Goal: Task Accomplishment & Management: Manage account settings

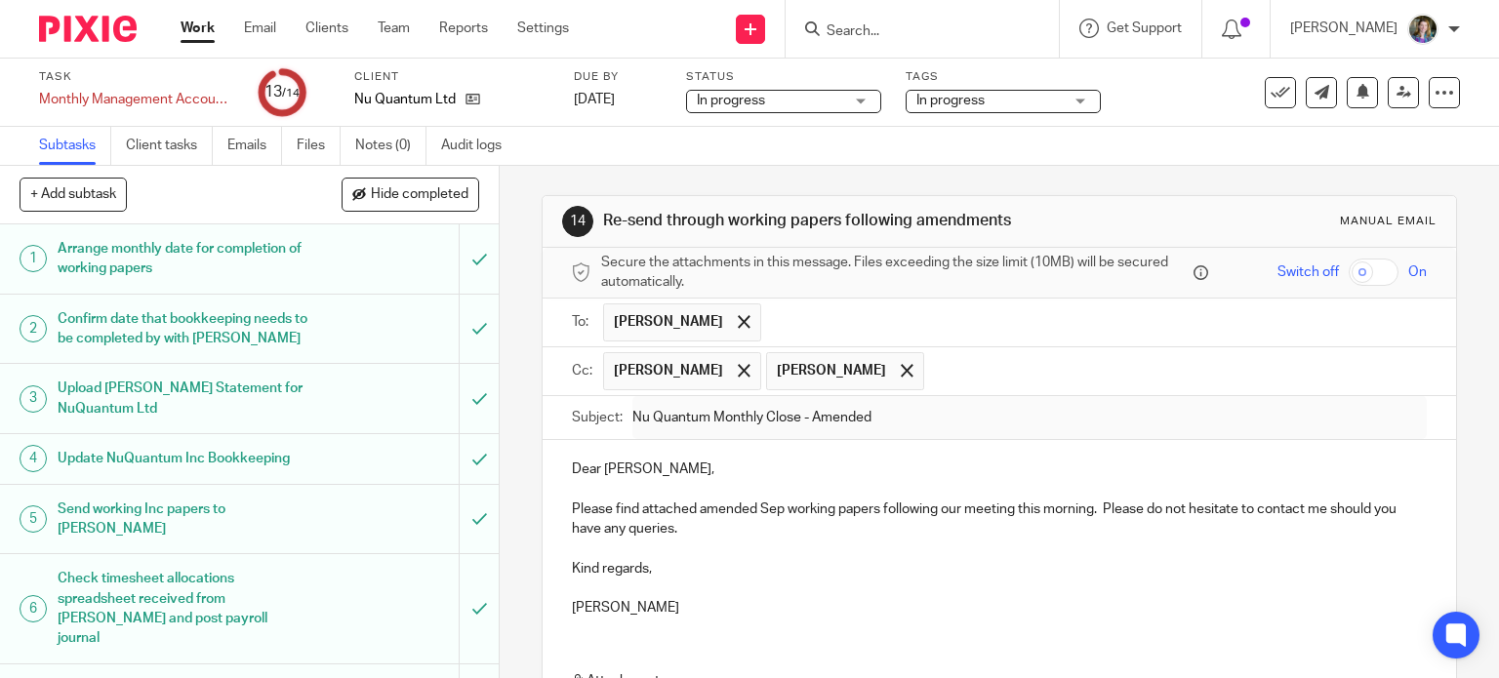
scroll to position [234, 0]
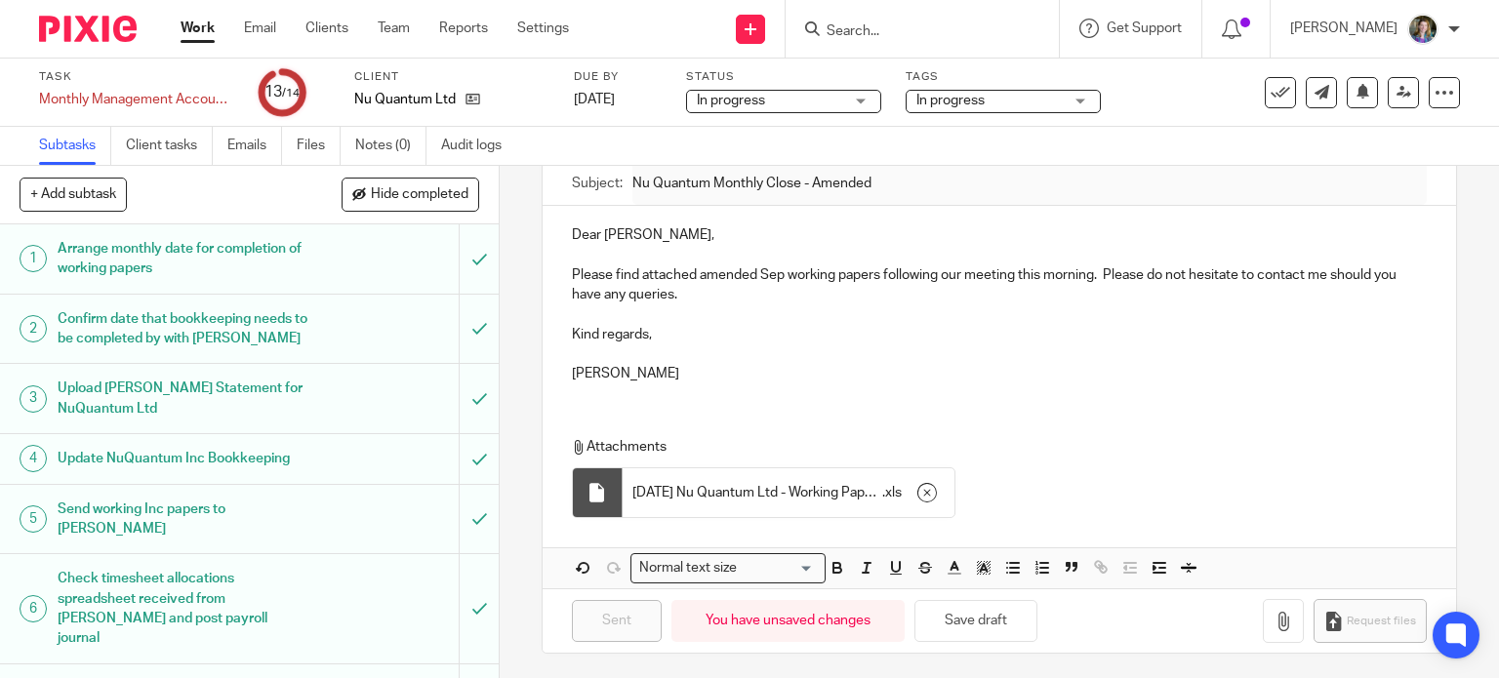
click at [207, 35] on link "Work" at bounding box center [198, 29] width 34 height 20
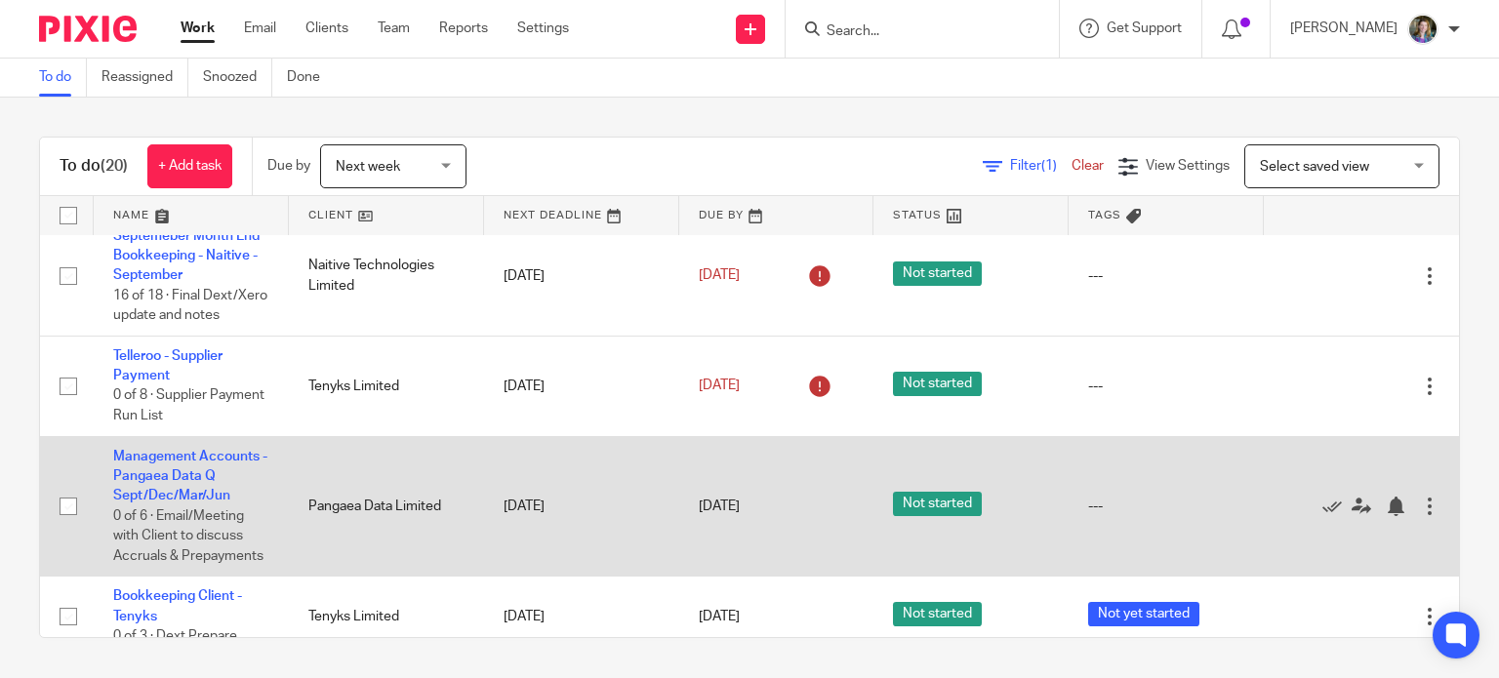
scroll to position [764, 0]
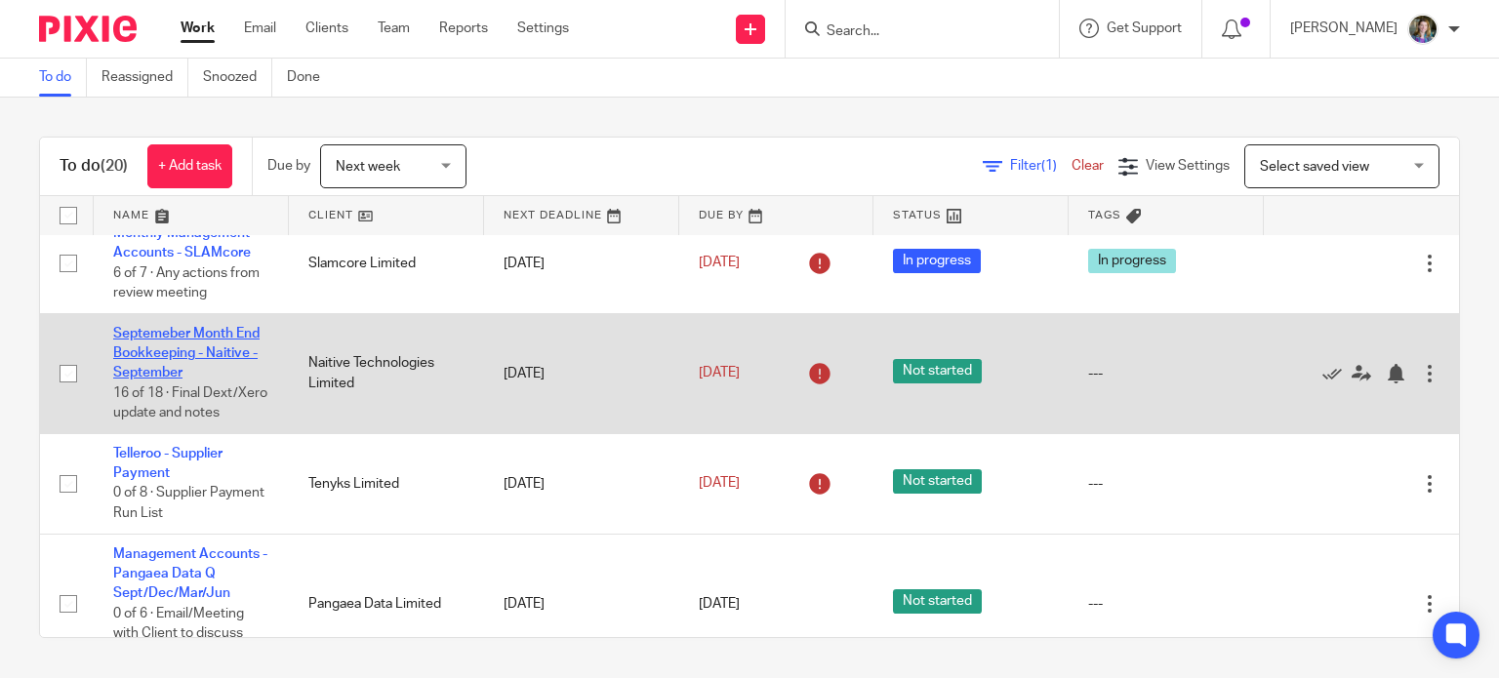
click at [220, 381] on link "Septemeber Month End Bookkeeping - Naitive - September" at bounding box center [186, 354] width 146 height 54
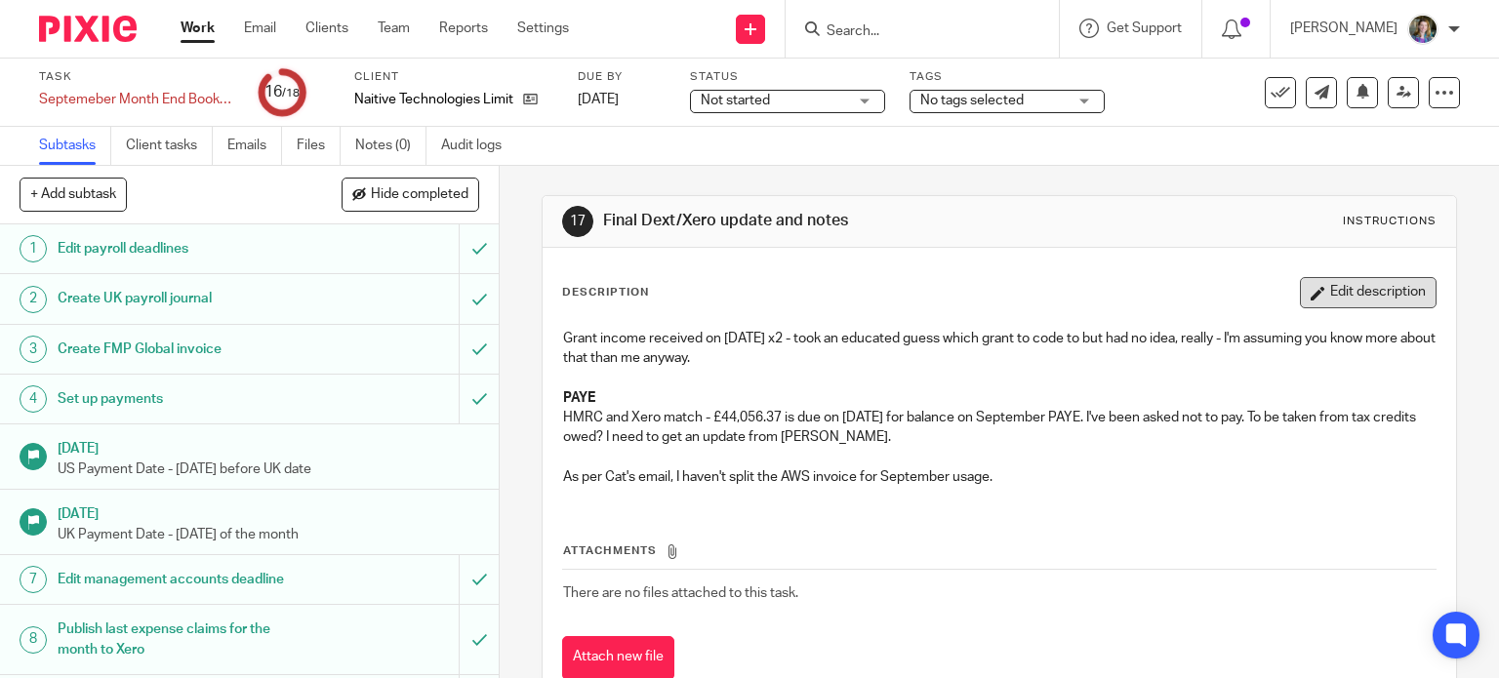
click at [1333, 298] on button "Edit description" at bounding box center [1368, 292] width 137 height 31
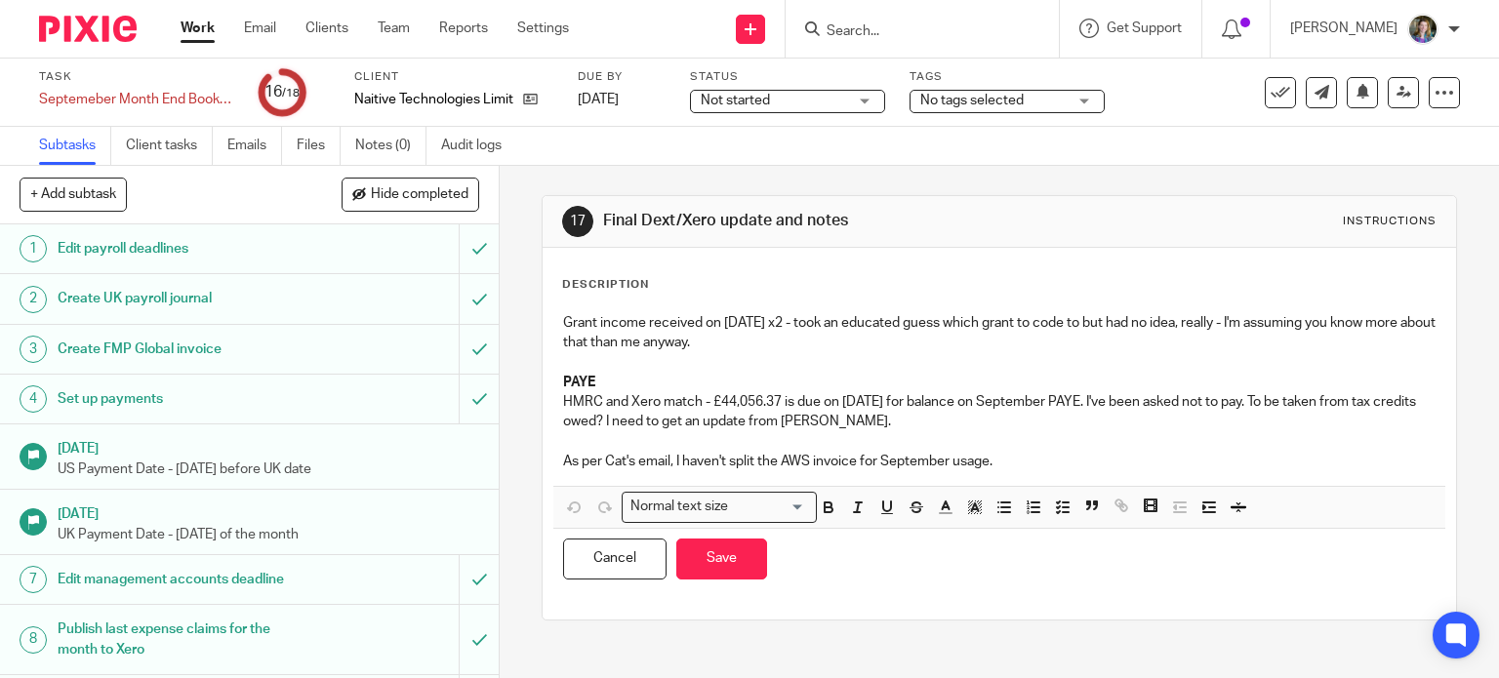
click at [935, 345] on p "Grant income received on [DATE] x2 - took an educated guess which grant to code…" at bounding box center [999, 333] width 873 height 40
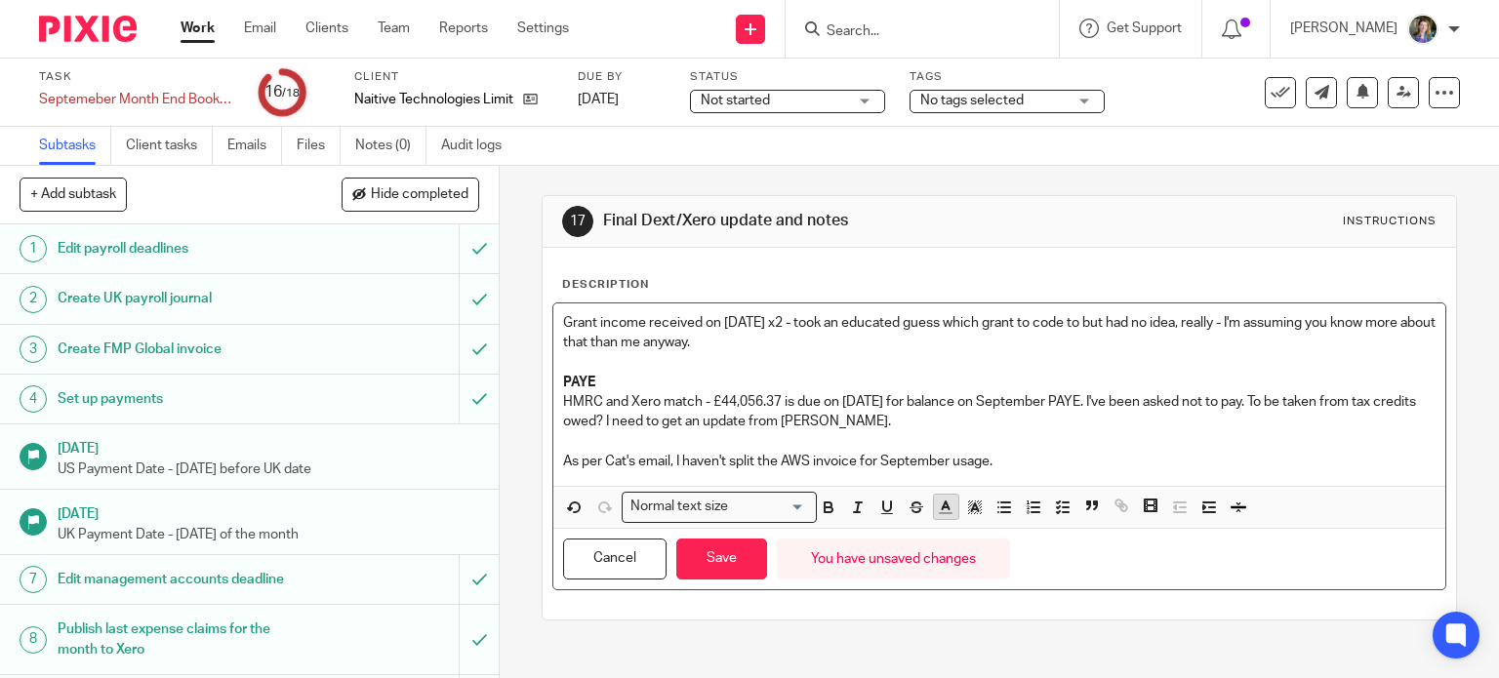
click at [942, 509] on icon "button" at bounding box center [946, 508] width 18 height 18
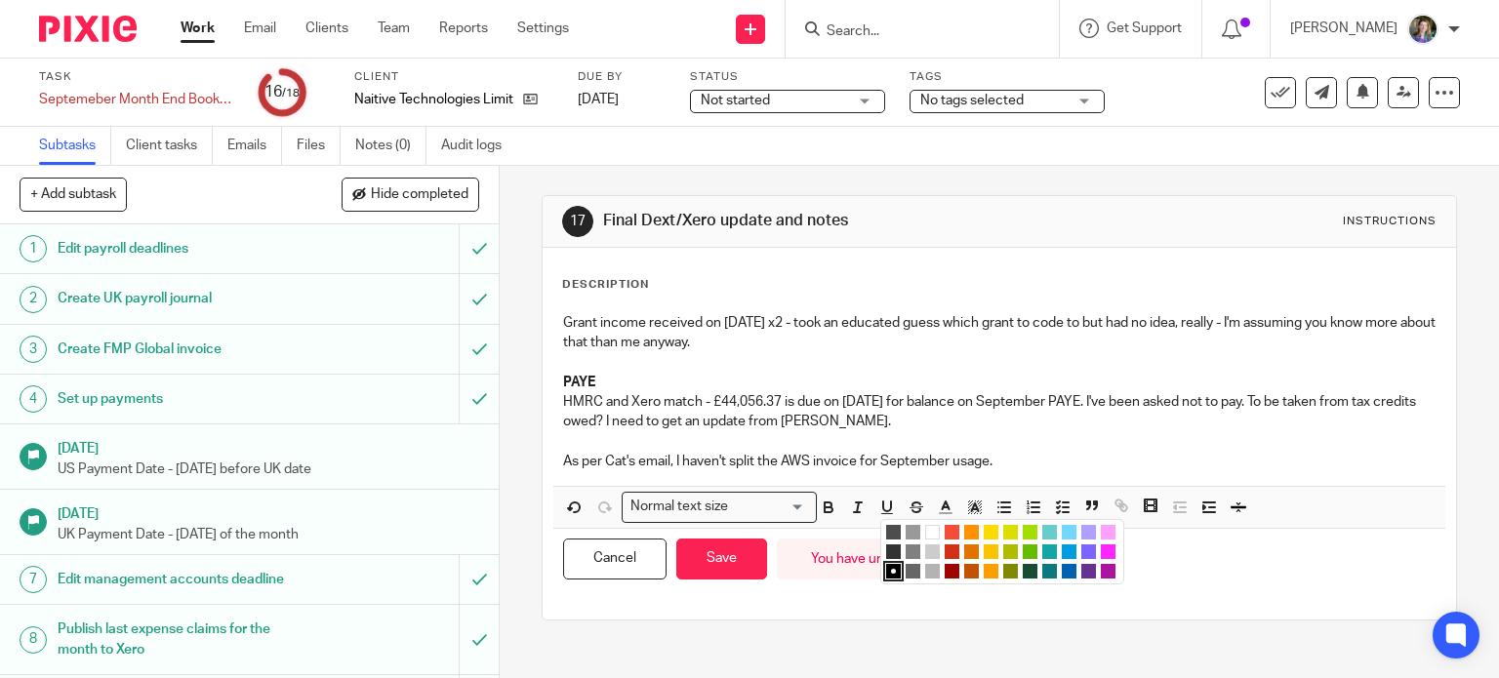
click at [946, 527] on li "color:#F44E3B" at bounding box center [952, 532] width 15 height 15
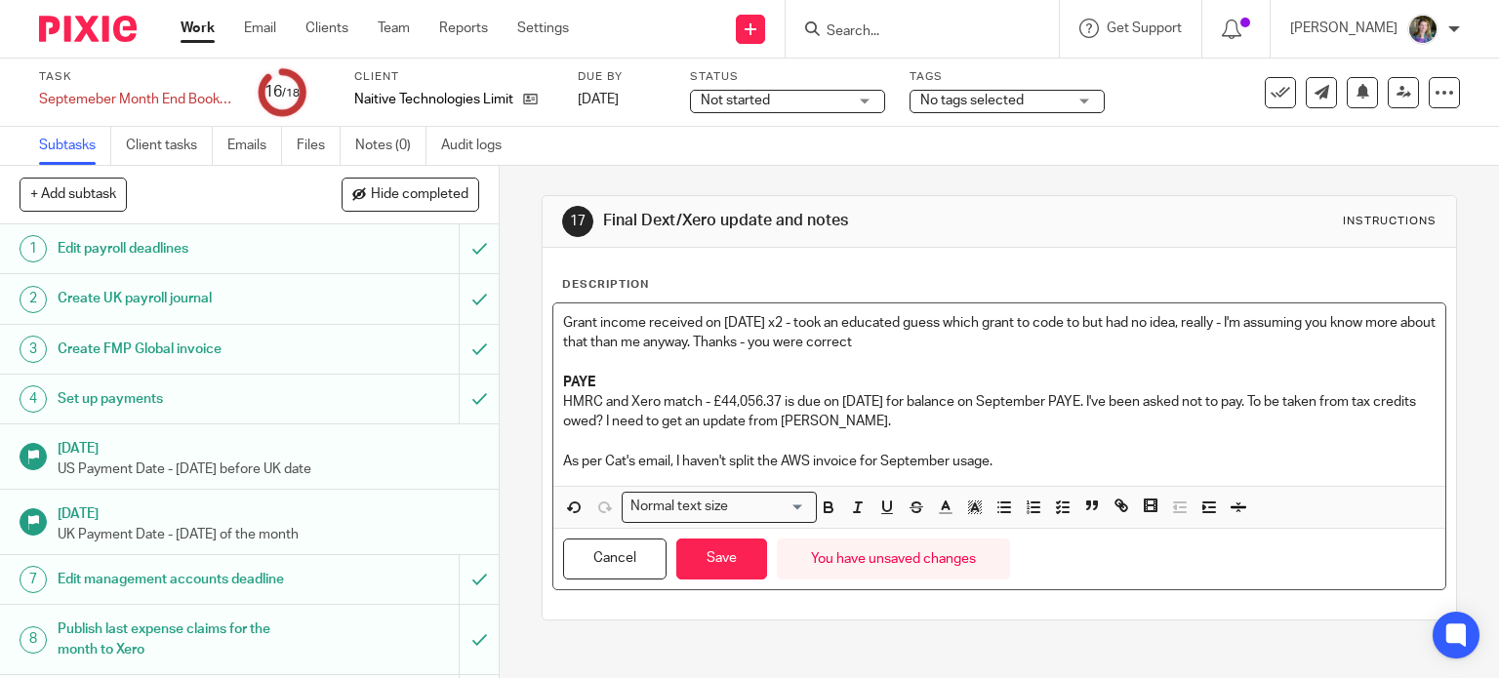
drag, startPoint x: 796, startPoint y: 339, endPoint x: 969, endPoint y: 346, distance: 172.9
click at [969, 346] on p "Grant income received on 11 September x2 - took an educated guess which grant t…" at bounding box center [999, 333] width 873 height 40
click at [942, 503] on icon "button" at bounding box center [946, 508] width 18 height 18
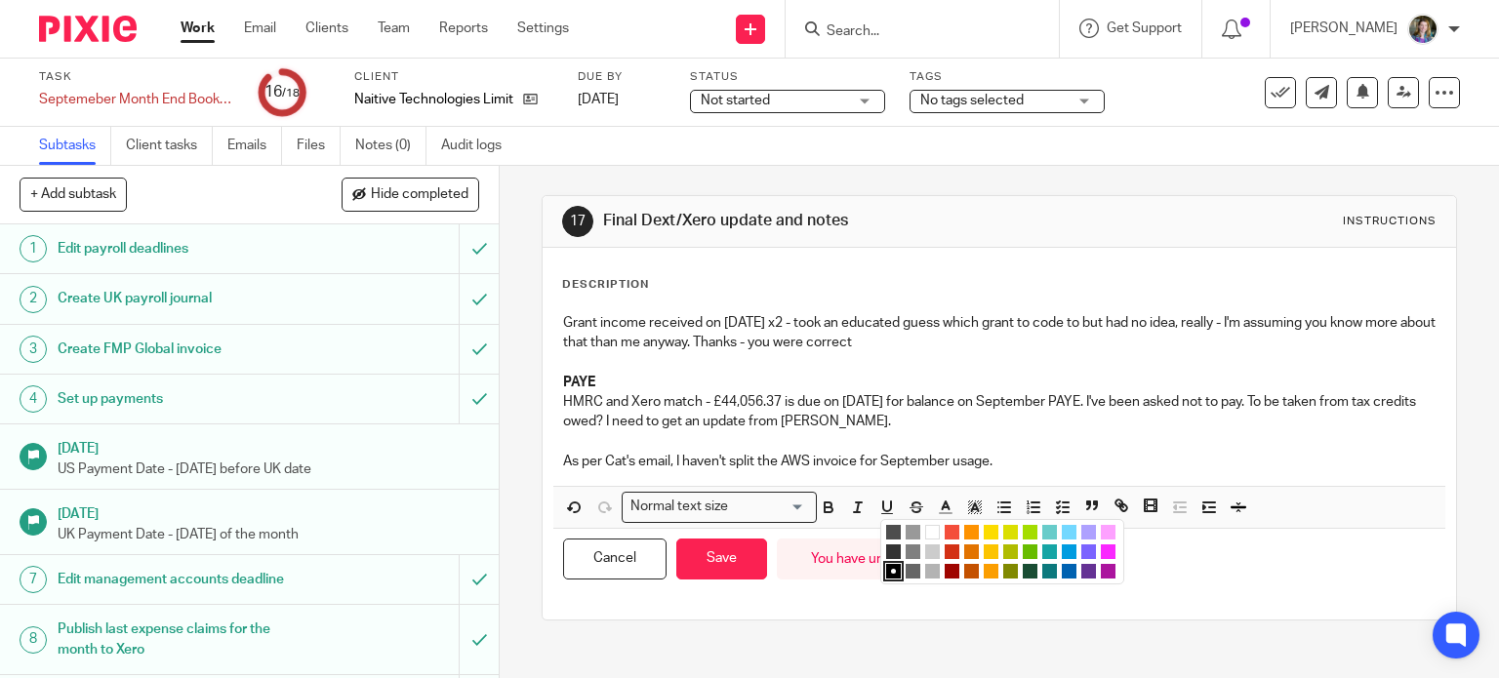
click at [946, 549] on li "color:#D33115" at bounding box center [952, 552] width 15 height 15
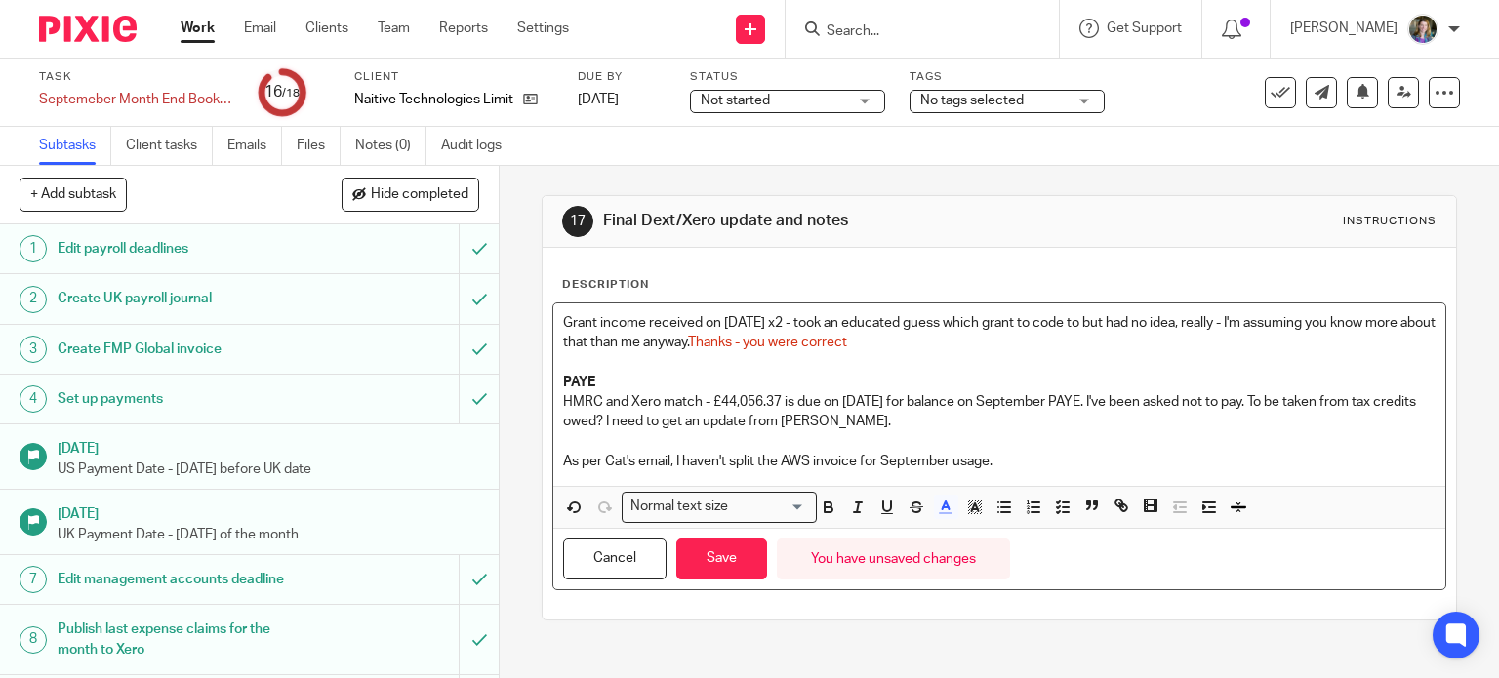
click at [977, 346] on p "Grant income received on 11 September x2 - took an educated guess which grant t…" at bounding box center [999, 333] width 873 height 40
click at [976, 397] on p "HMRC and Xero match - £44,056.37 is due on 22 October for balance on September …" at bounding box center [999, 412] width 873 height 40
click at [917, 426] on p "HMRC and Xero match - £44,056.37 is due on 22 October for balance on September …" at bounding box center [999, 412] width 873 height 40
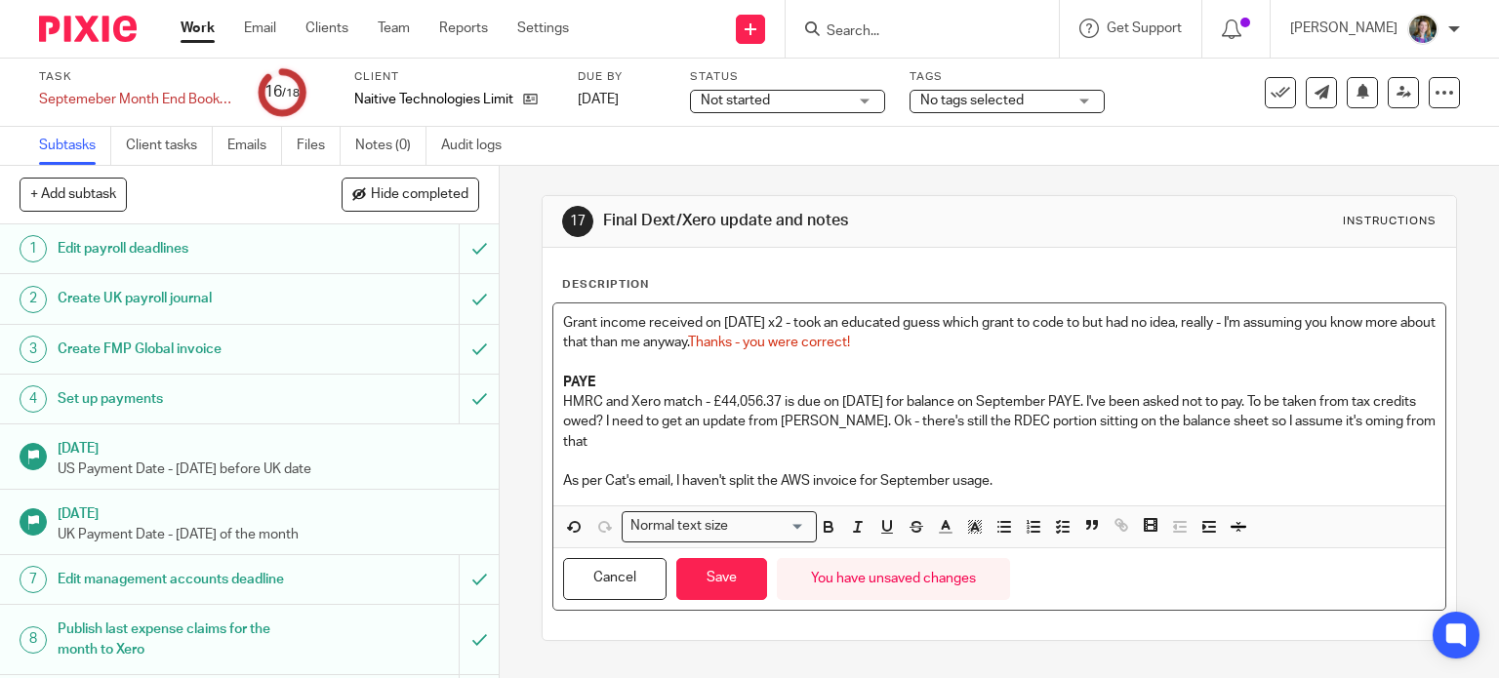
click at [1345, 421] on p "HMRC and Xero match - £44,056.37 is due on 22 October for balance on September …" at bounding box center [999, 422] width 873 height 60
click at [714, 447] on p "HMRC and Xero match - £44,056.37 is due on 22 October for balance on September …" at bounding box center [999, 422] width 873 height 60
click at [791, 466] on p at bounding box center [999, 462] width 873 height 20
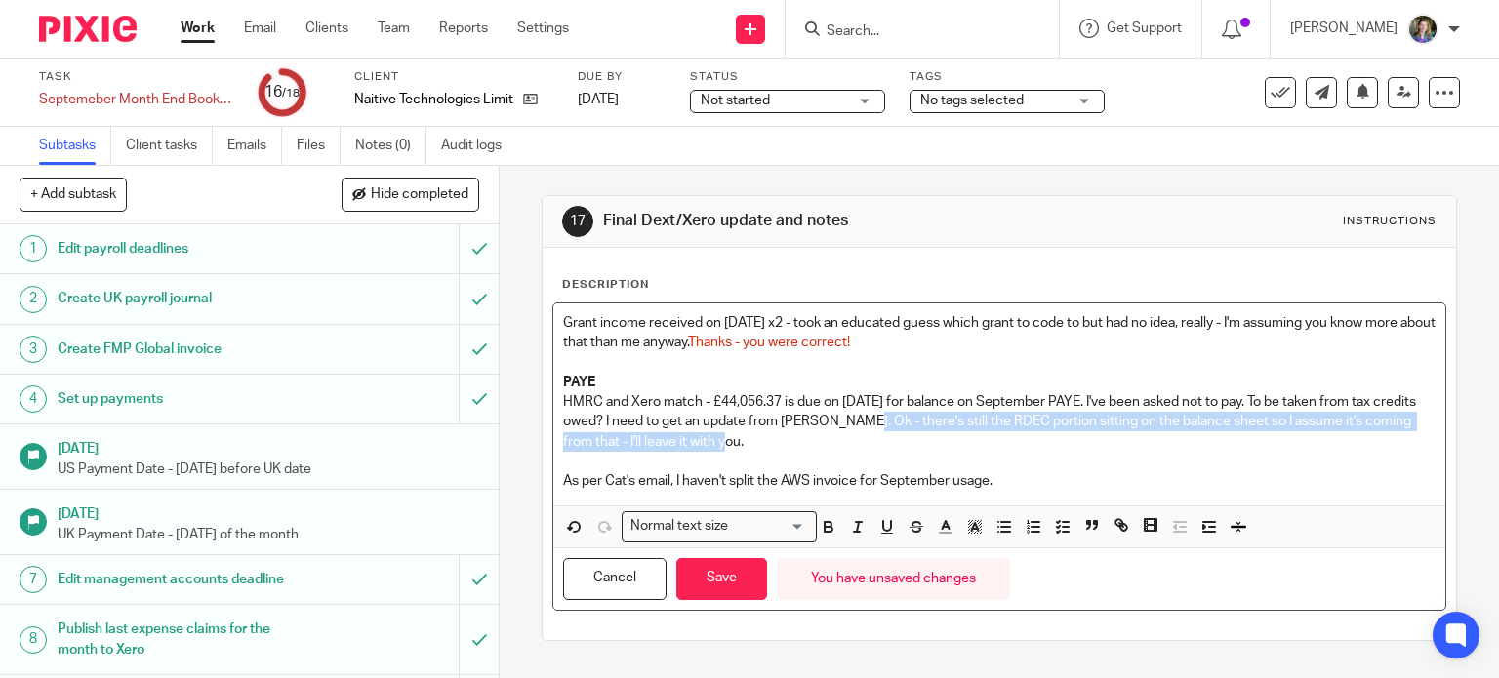
click at [877, 436] on p "HMRC and Xero match - £44,056.37 is due on 22 October for balance on September …" at bounding box center [999, 422] width 873 height 60
click at [945, 525] on icon "button" at bounding box center [946, 527] width 18 height 18
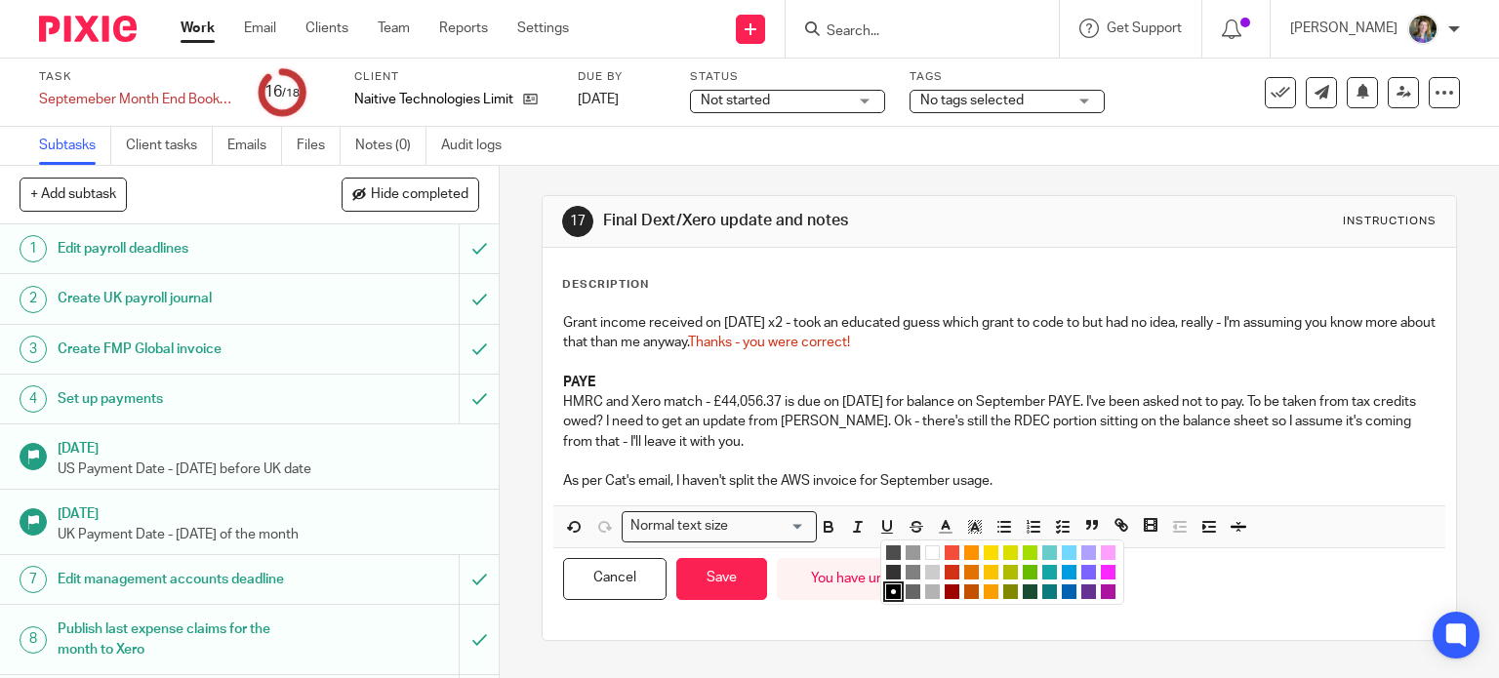
click at [947, 570] on li "color:#D33115" at bounding box center [952, 572] width 15 height 15
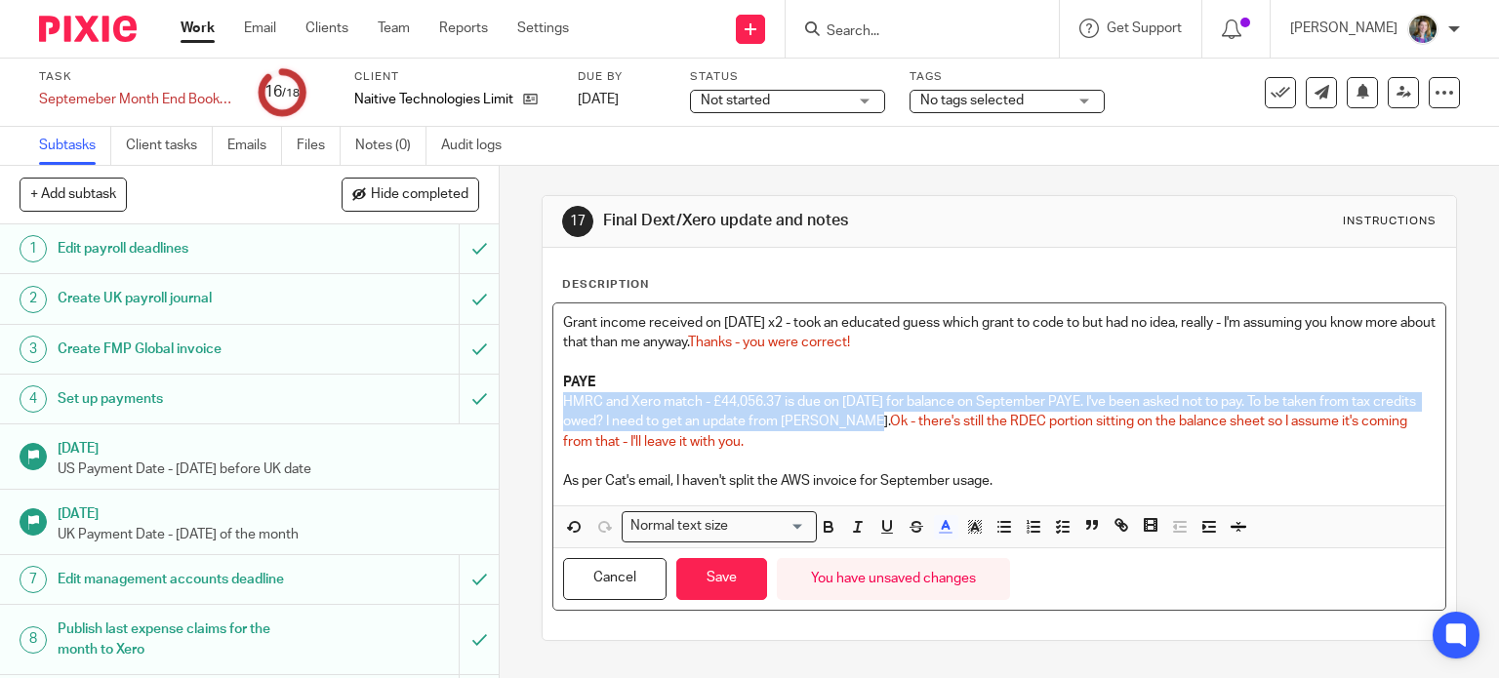
click at [874, 450] on p "HMRC and Xero match - £44,056.37 is due on 22 October for balance on September …" at bounding box center [999, 422] width 873 height 60
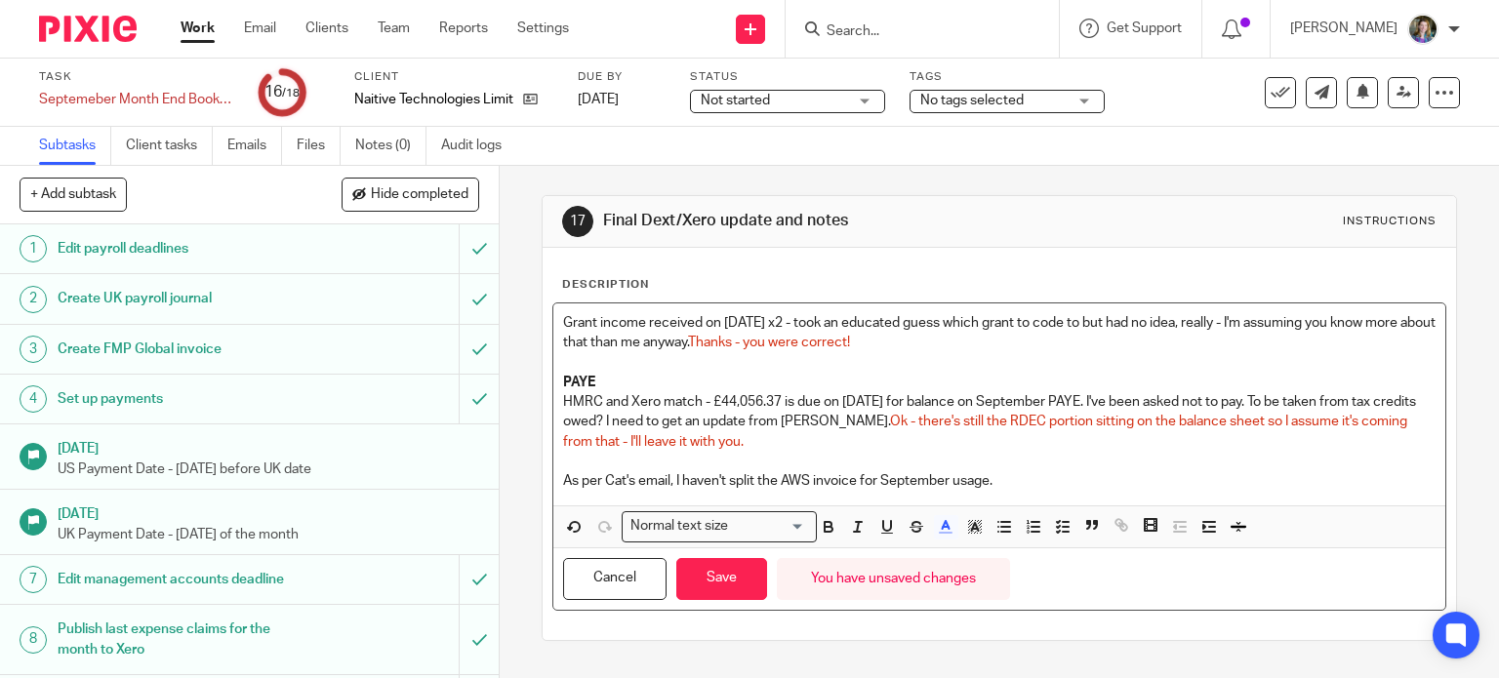
click at [1031, 477] on p "As per Cat's email, I haven't split the AWS invoice for September usage." at bounding box center [999, 481] width 873 height 20
drag, startPoint x: 998, startPoint y: 482, endPoint x: 1023, endPoint y: 477, distance: 24.9
click at [1023, 478] on p "As per Cat's email, I haven't split the AWS invoice for September usage. OK" at bounding box center [999, 481] width 873 height 20
click at [945, 529] on icon "button" at bounding box center [946, 527] width 18 height 18
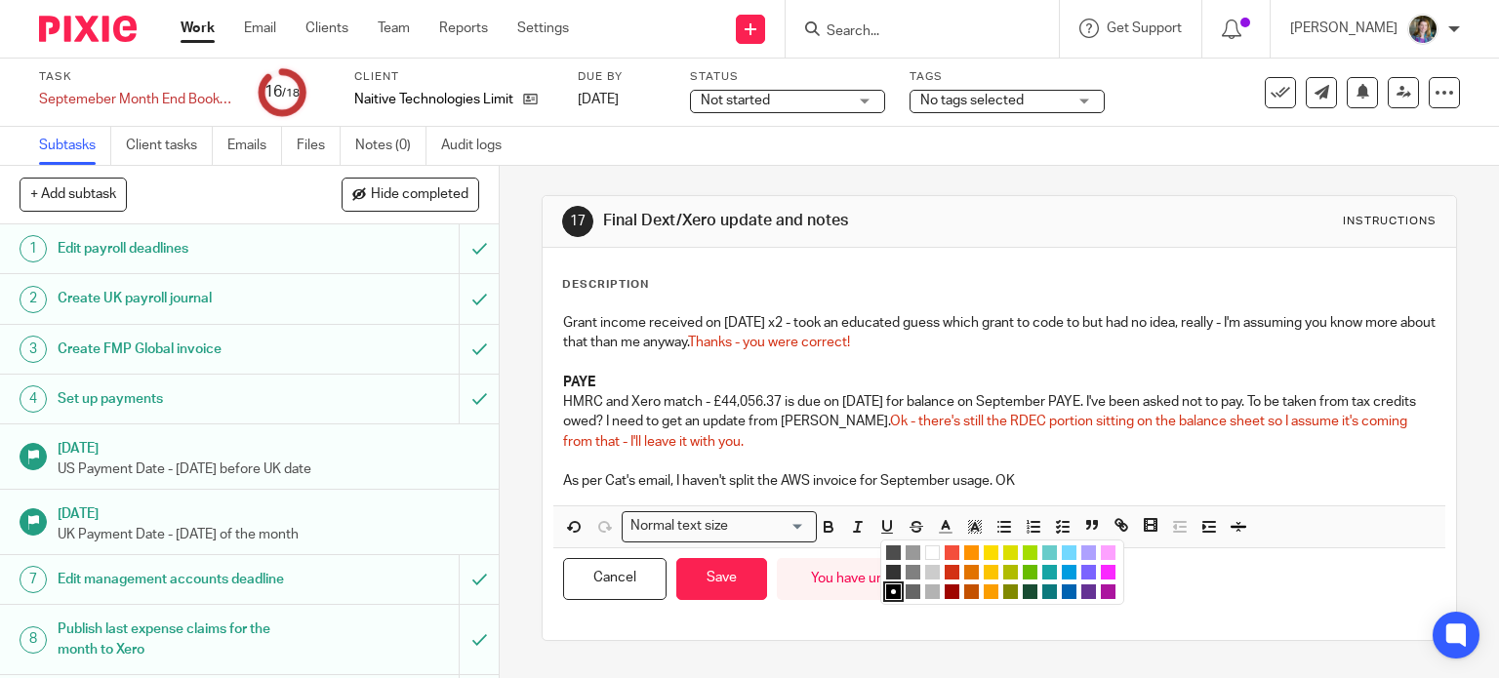
drag, startPoint x: 947, startPoint y: 570, endPoint x: 1070, endPoint y: 497, distance: 143.1
click at [948, 569] on li "color:#D33115" at bounding box center [952, 572] width 15 height 15
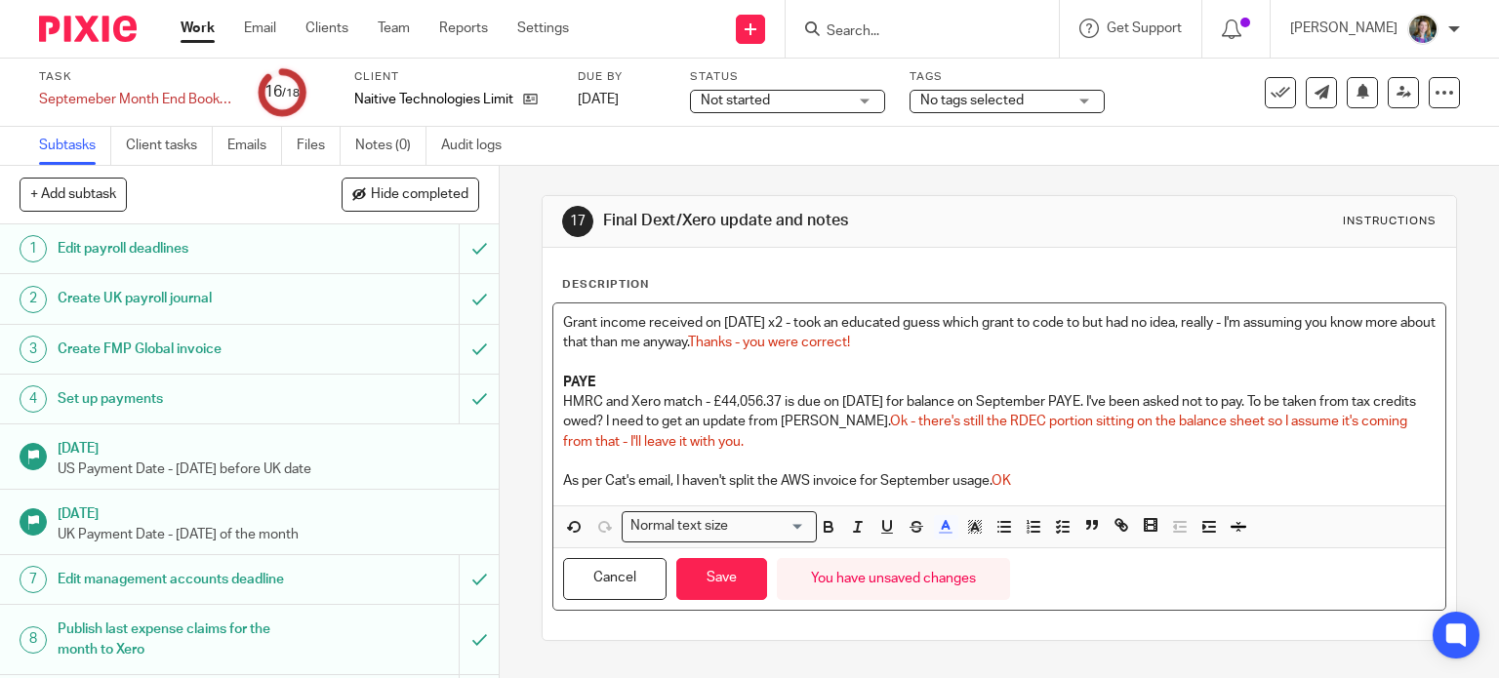
click at [1116, 466] on p at bounding box center [999, 462] width 873 height 20
click at [736, 588] on button "Save" at bounding box center [721, 579] width 91 height 42
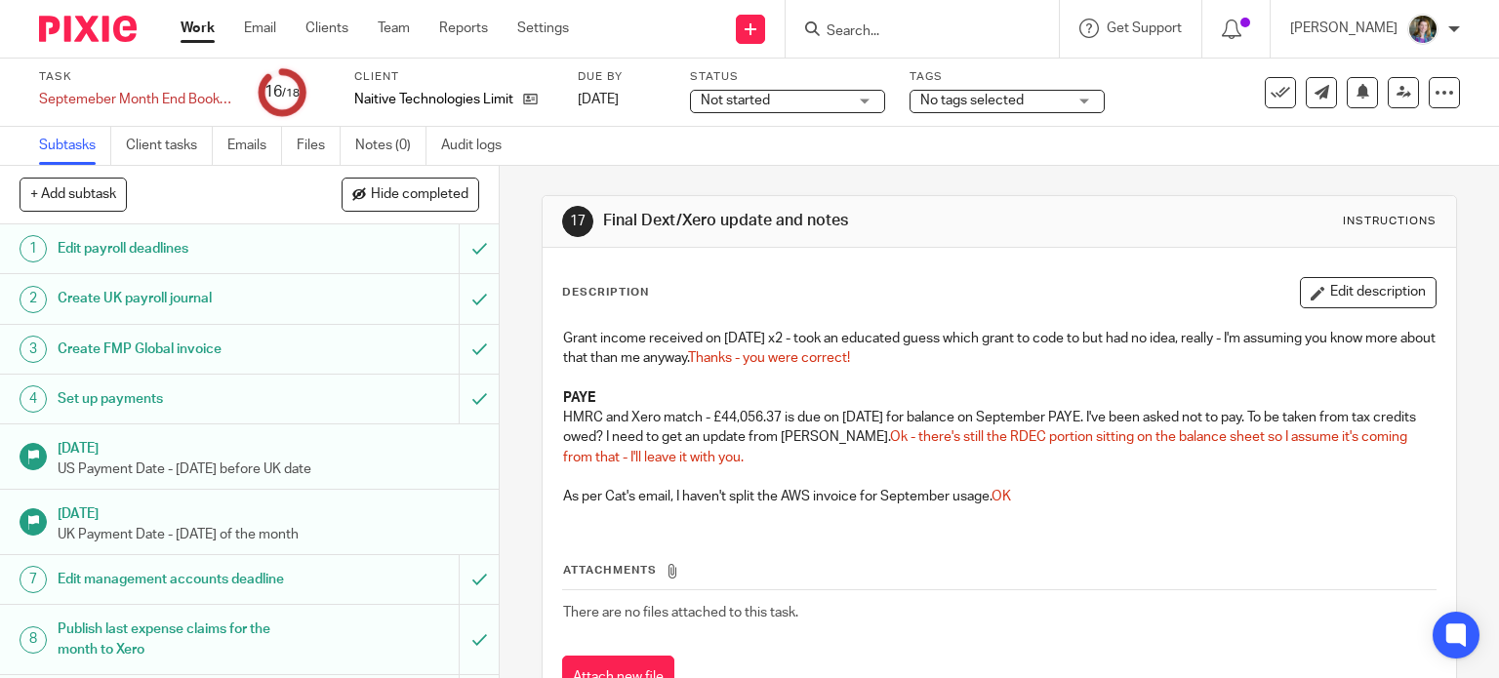
click at [1081, 524] on div "Attachments There are no files attached to this task. Attach new file" at bounding box center [999, 611] width 875 height 178
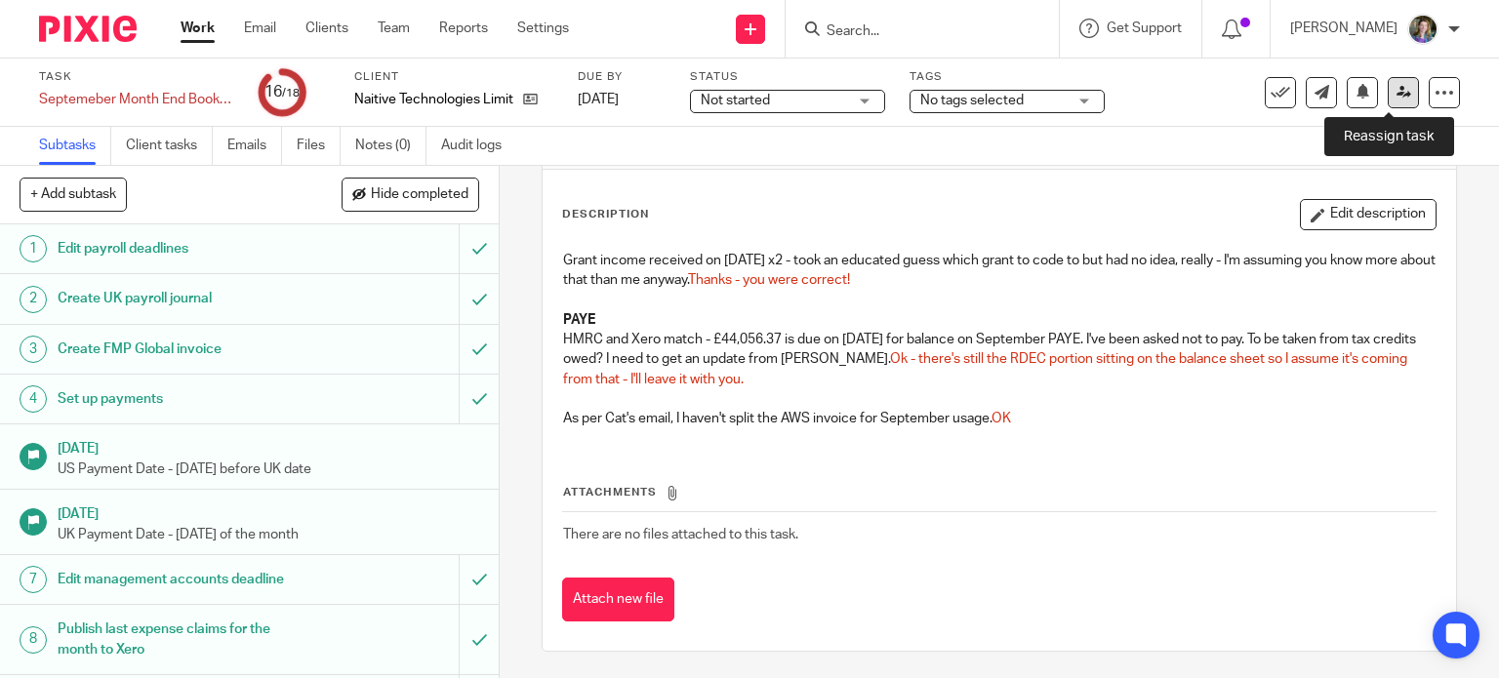
click at [1397, 90] on icon at bounding box center [1404, 92] width 15 height 15
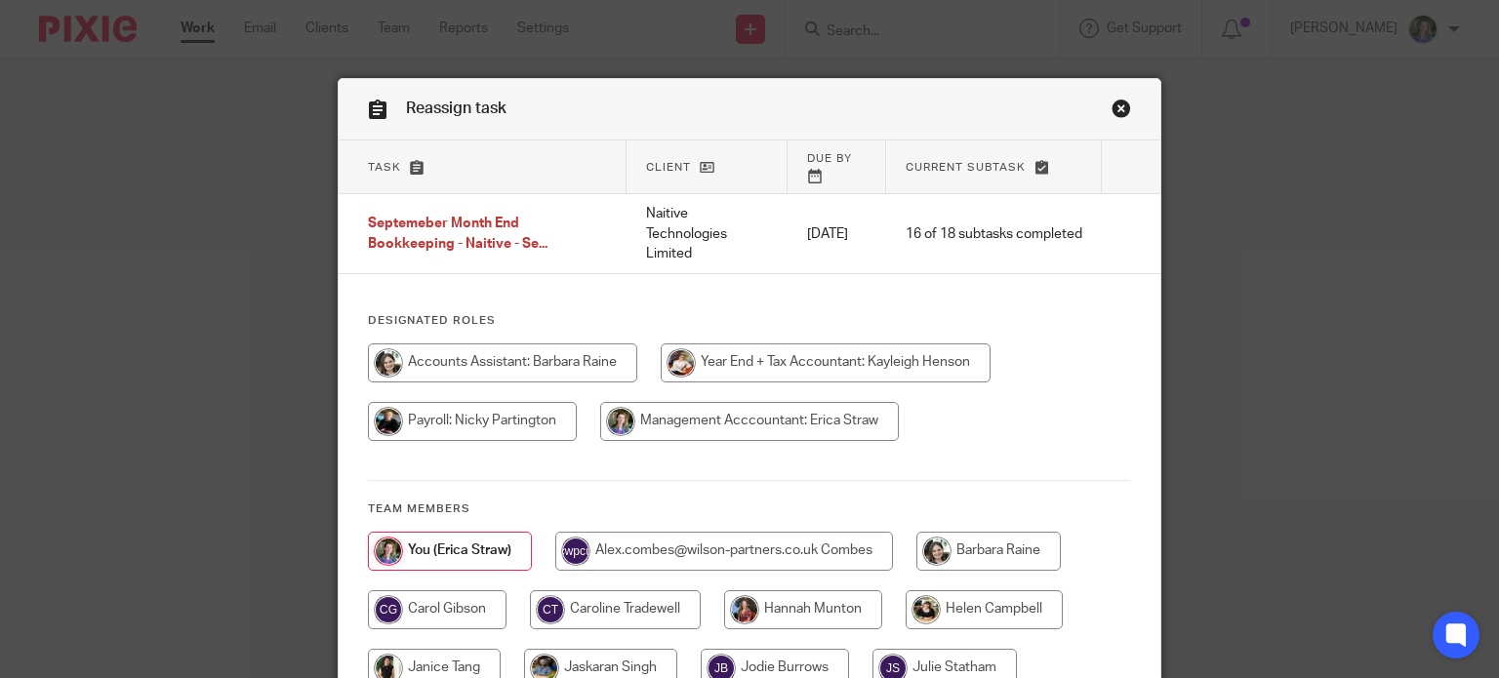
click at [994, 545] on input "radio" at bounding box center [988, 551] width 144 height 39
radio input "true"
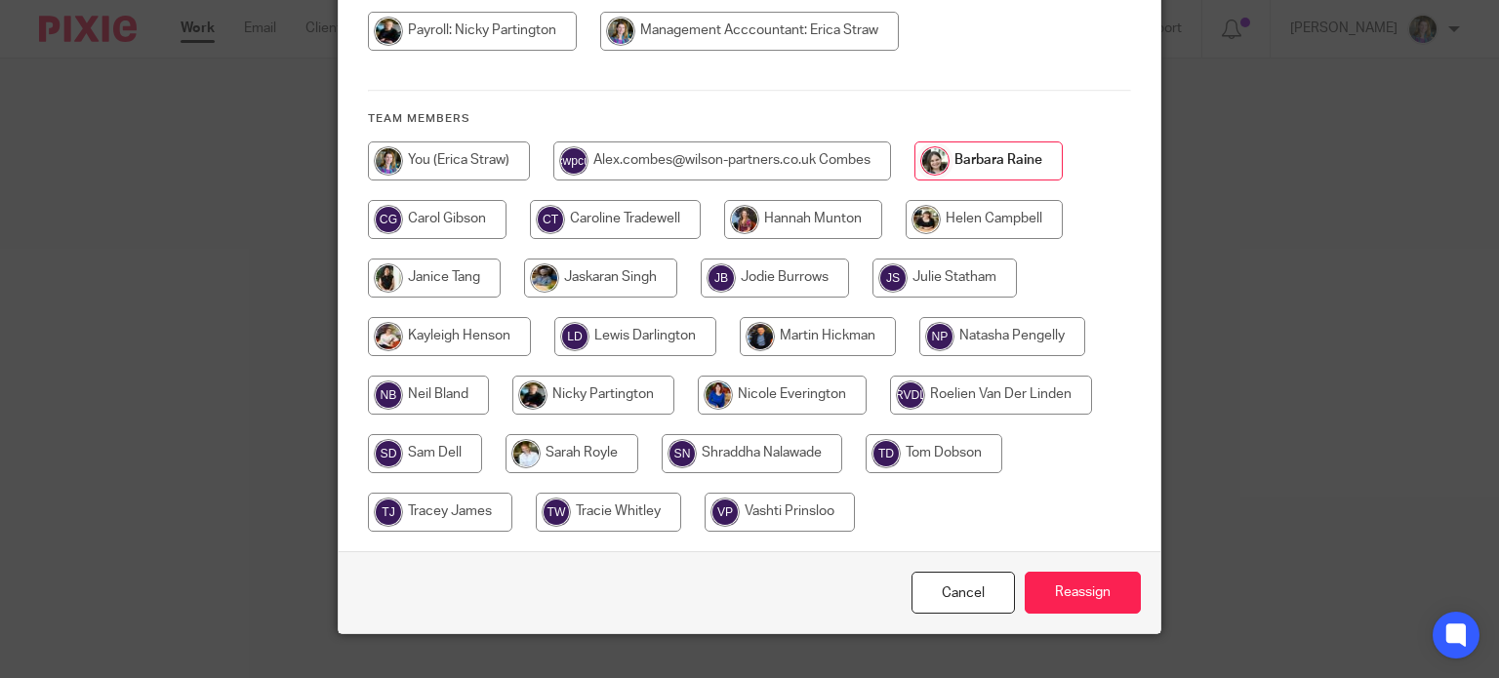
scroll to position [408, 0]
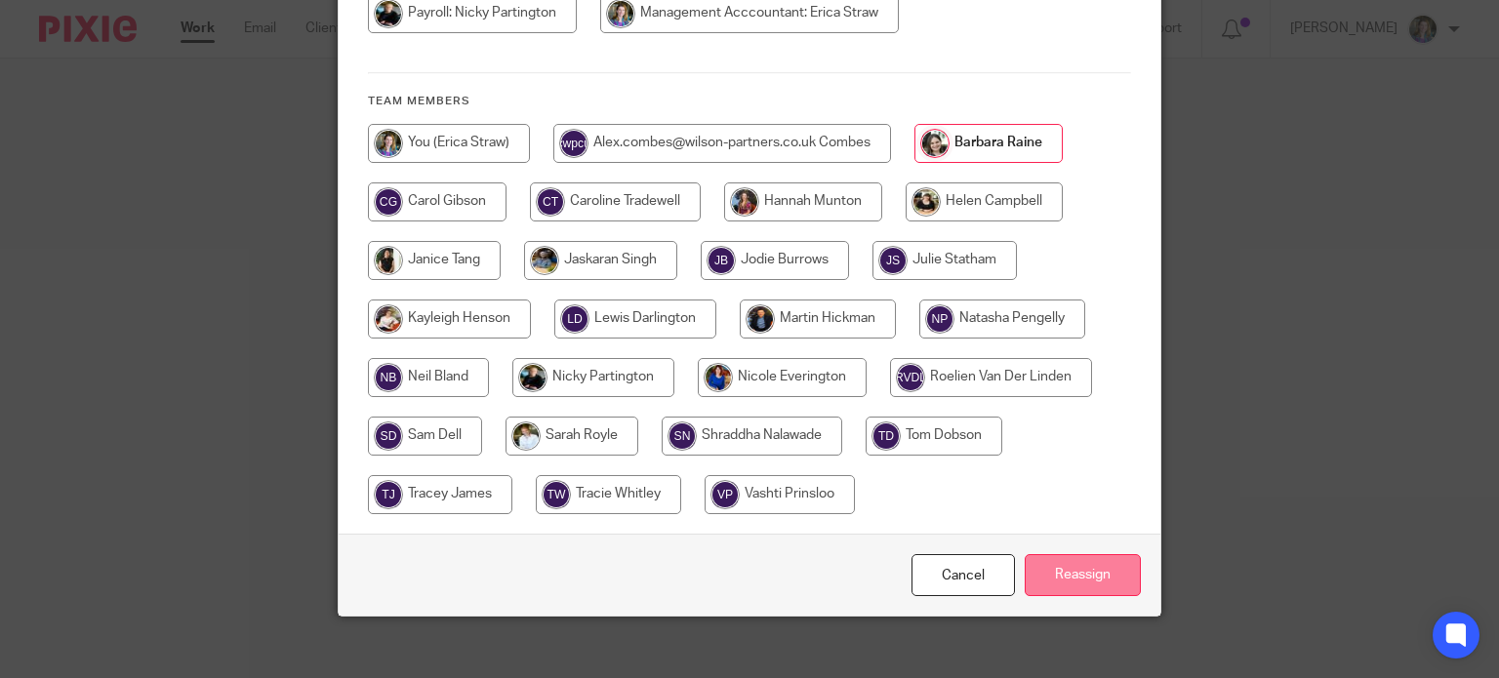
click at [1078, 559] on input "Reassign" at bounding box center [1083, 575] width 116 height 42
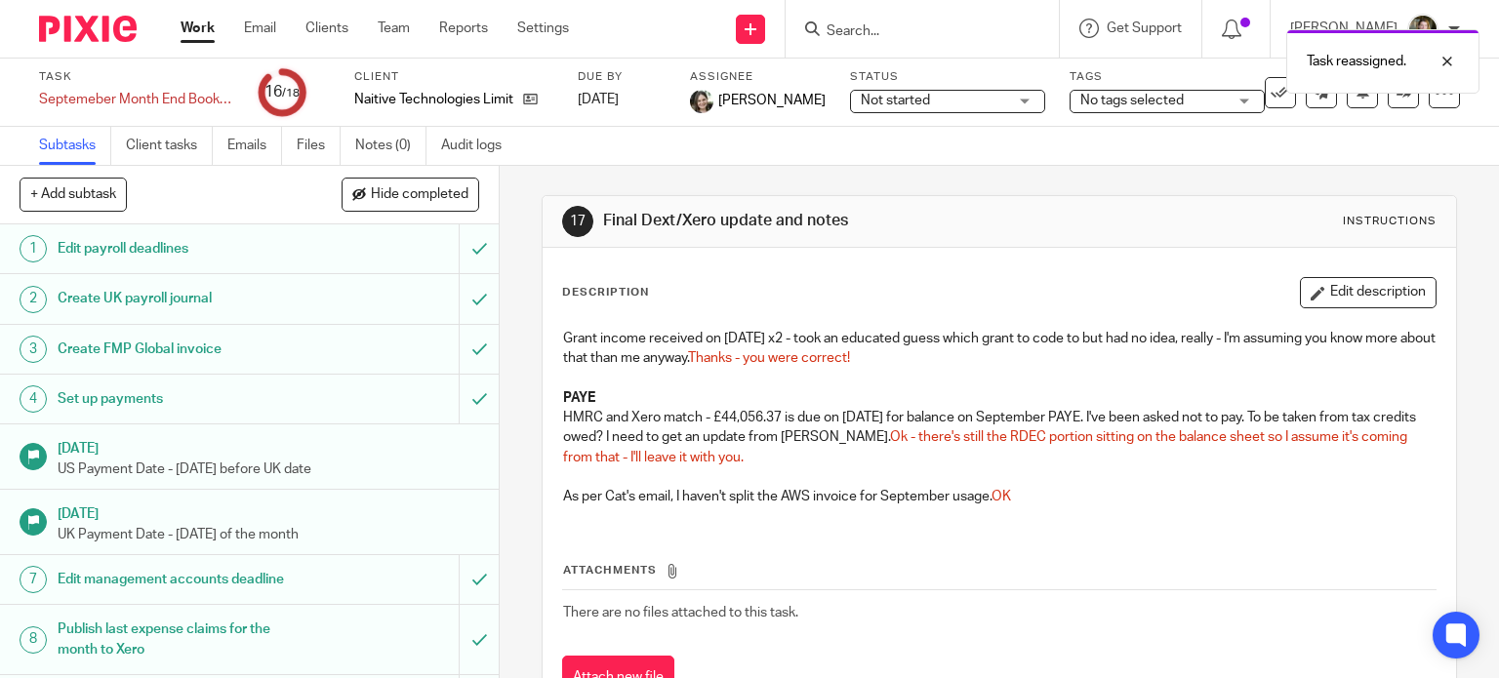
click at [181, 20] on link "Work" at bounding box center [198, 29] width 34 height 20
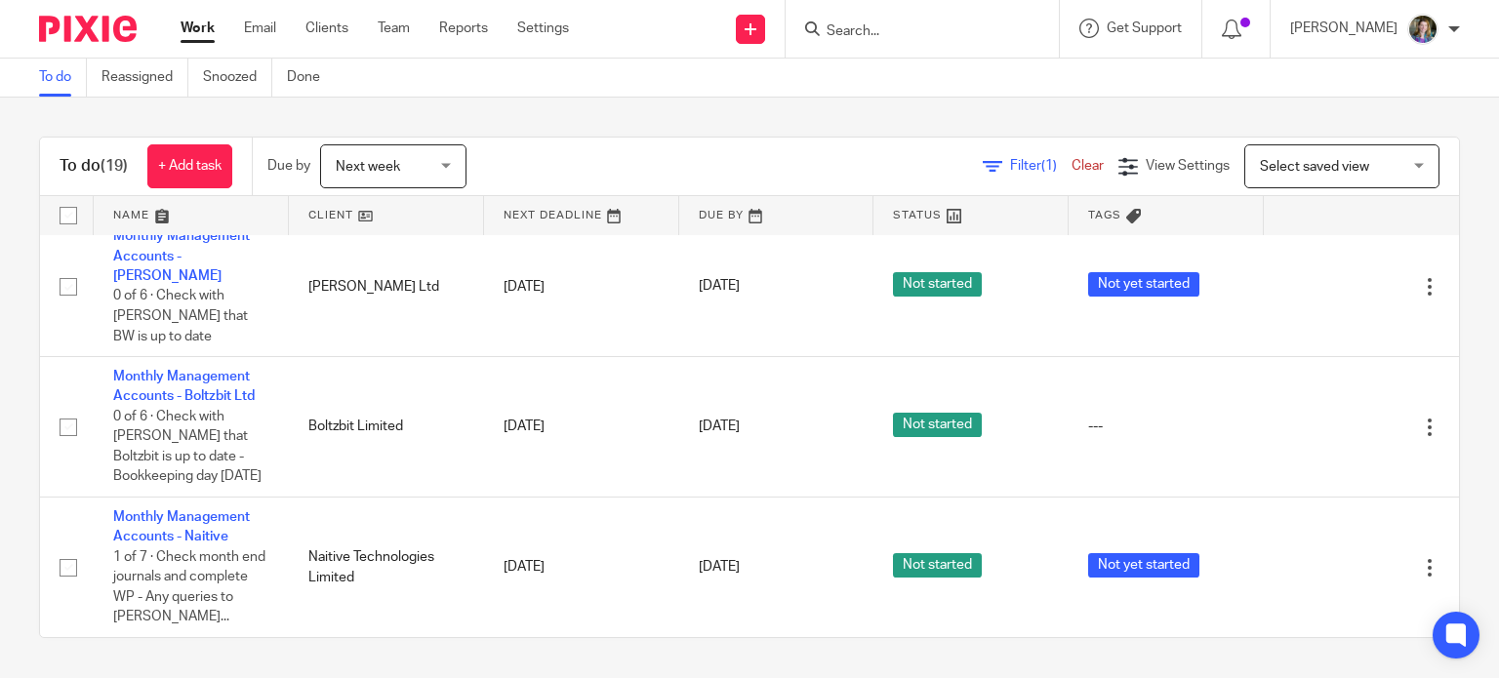
scroll to position [2087, 0]
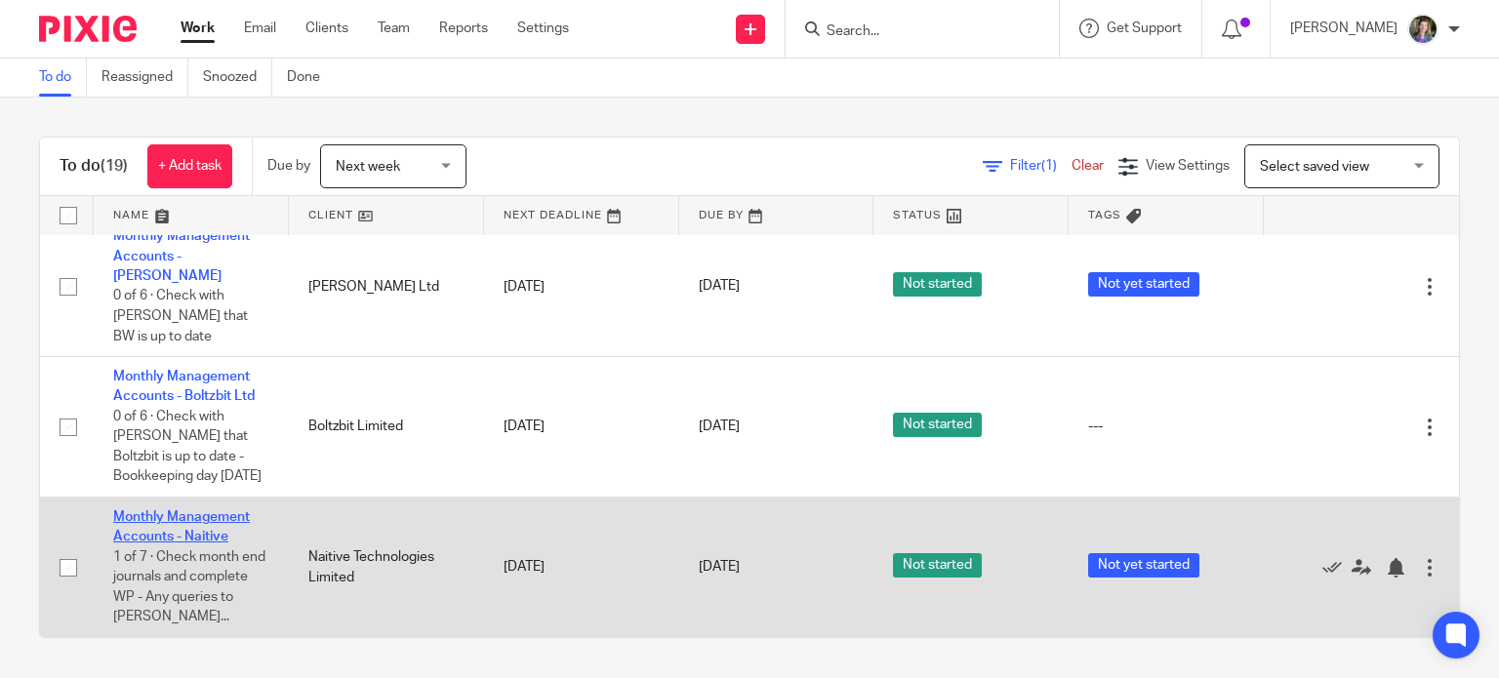
click at [187, 520] on link "Monthly Management Accounts - Naitive" at bounding box center [181, 526] width 137 height 33
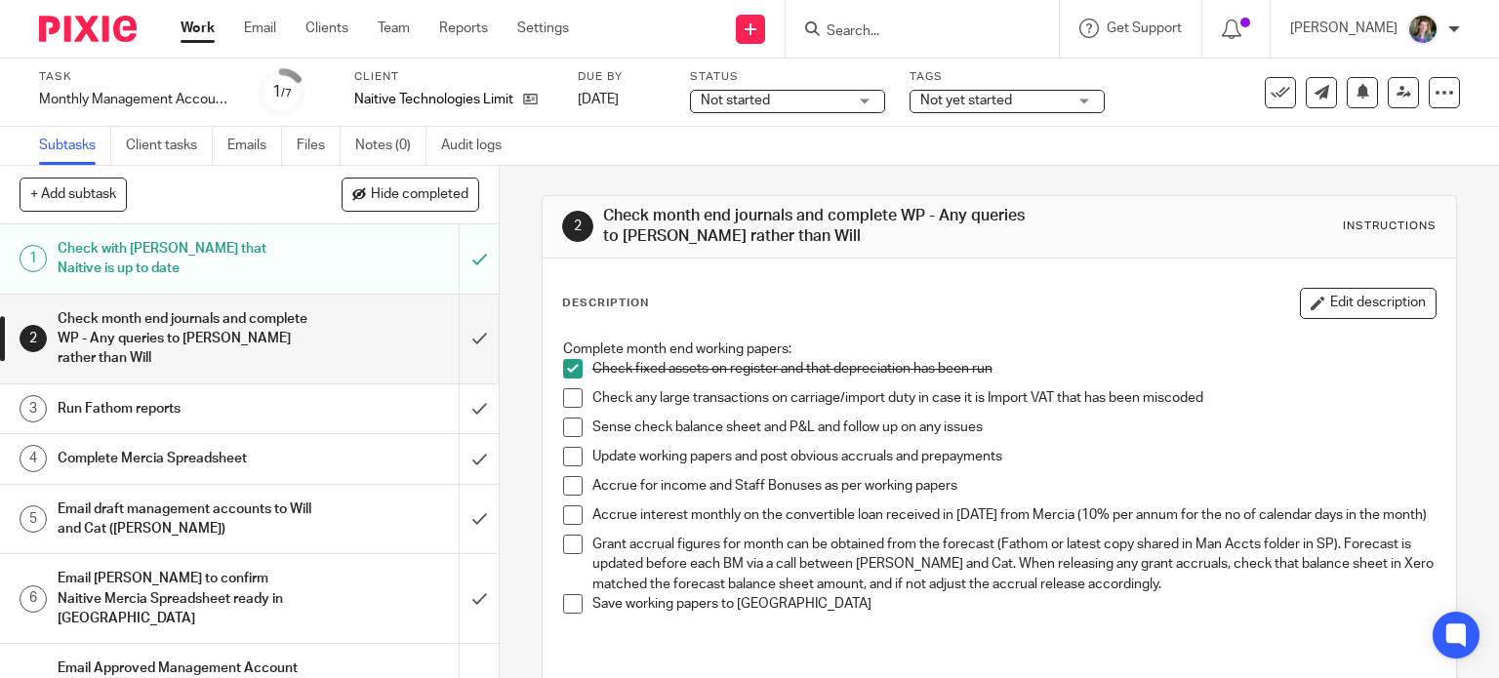
click at [565, 394] on span at bounding box center [573, 398] width 20 height 20
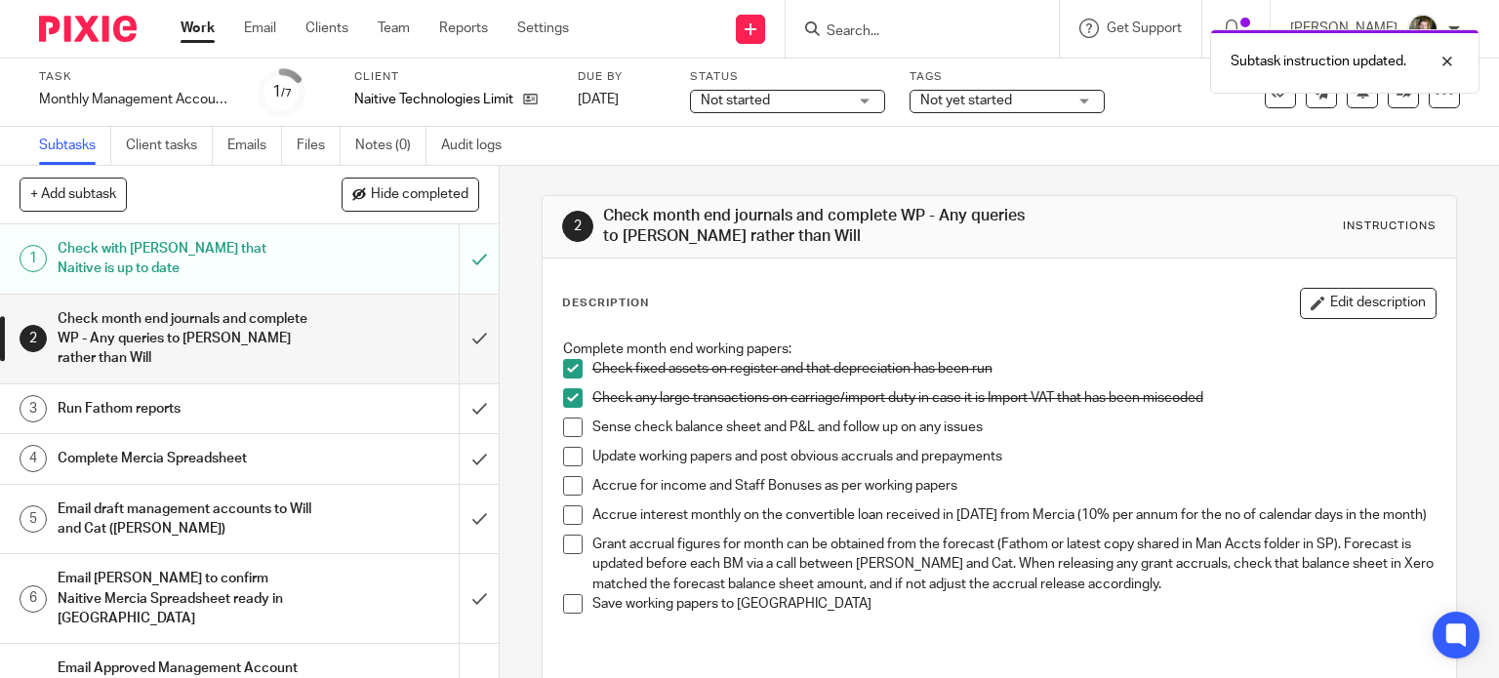
click at [563, 424] on span at bounding box center [573, 428] width 20 height 20
click at [563, 449] on span at bounding box center [573, 457] width 20 height 20
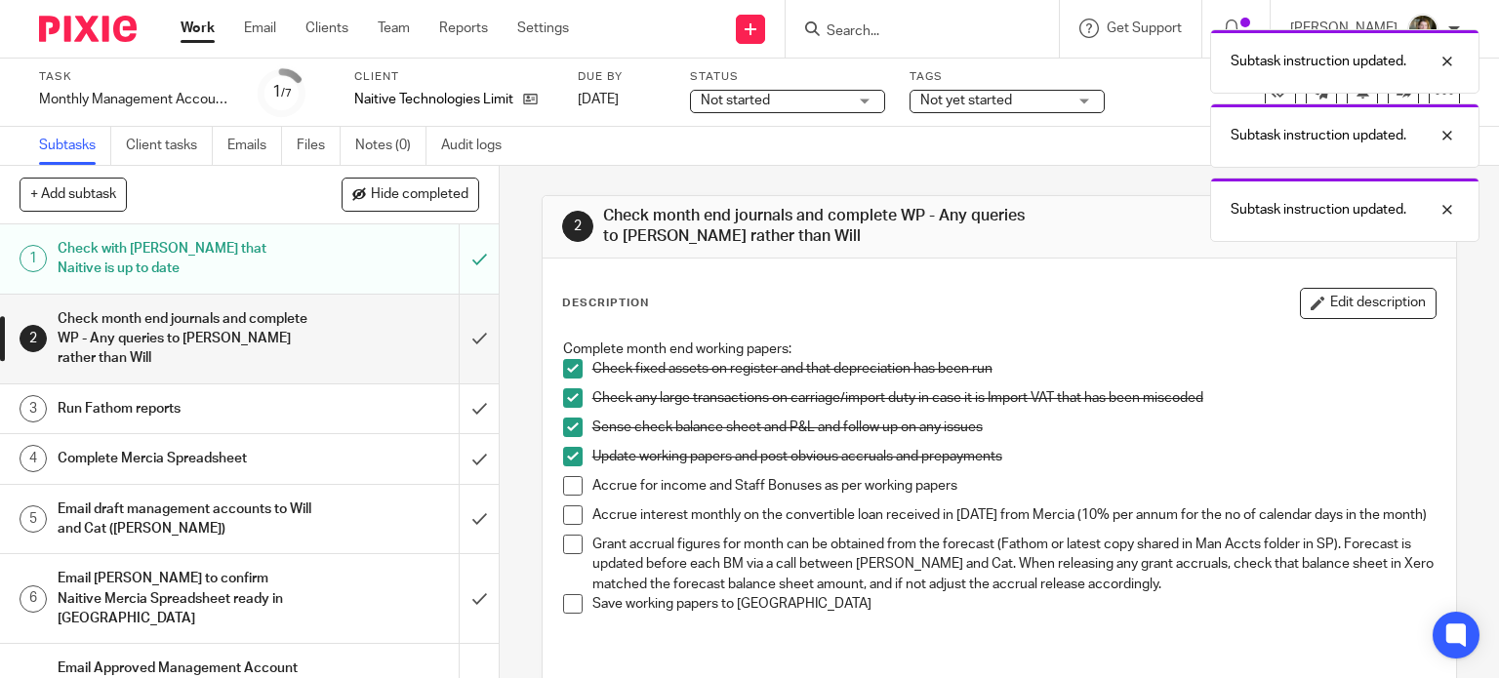
click at [568, 476] on span at bounding box center [573, 486] width 20 height 20
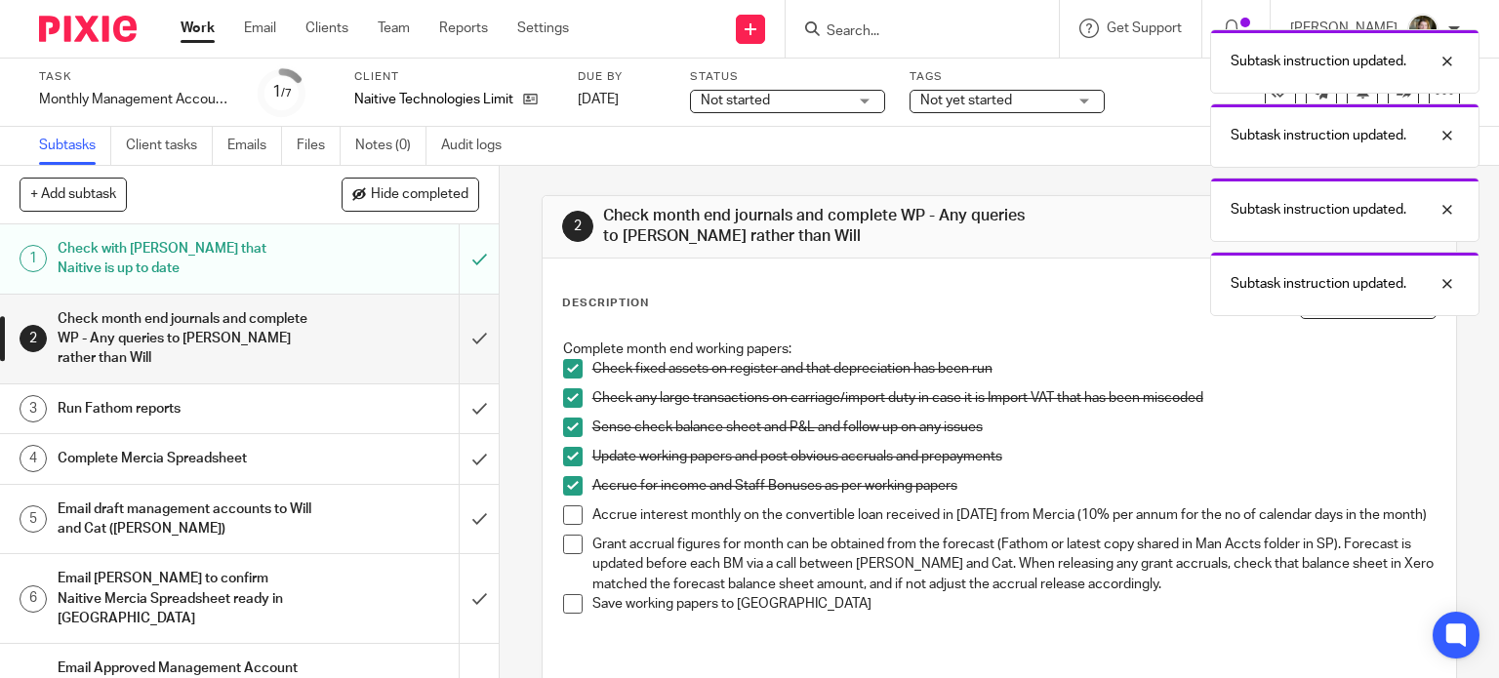
click at [563, 508] on span at bounding box center [573, 516] width 20 height 20
drag, startPoint x: 562, startPoint y: 556, endPoint x: 554, endPoint y: 580, distance: 24.7
click at [563, 554] on span at bounding box center [573, 545] width 20 height 20
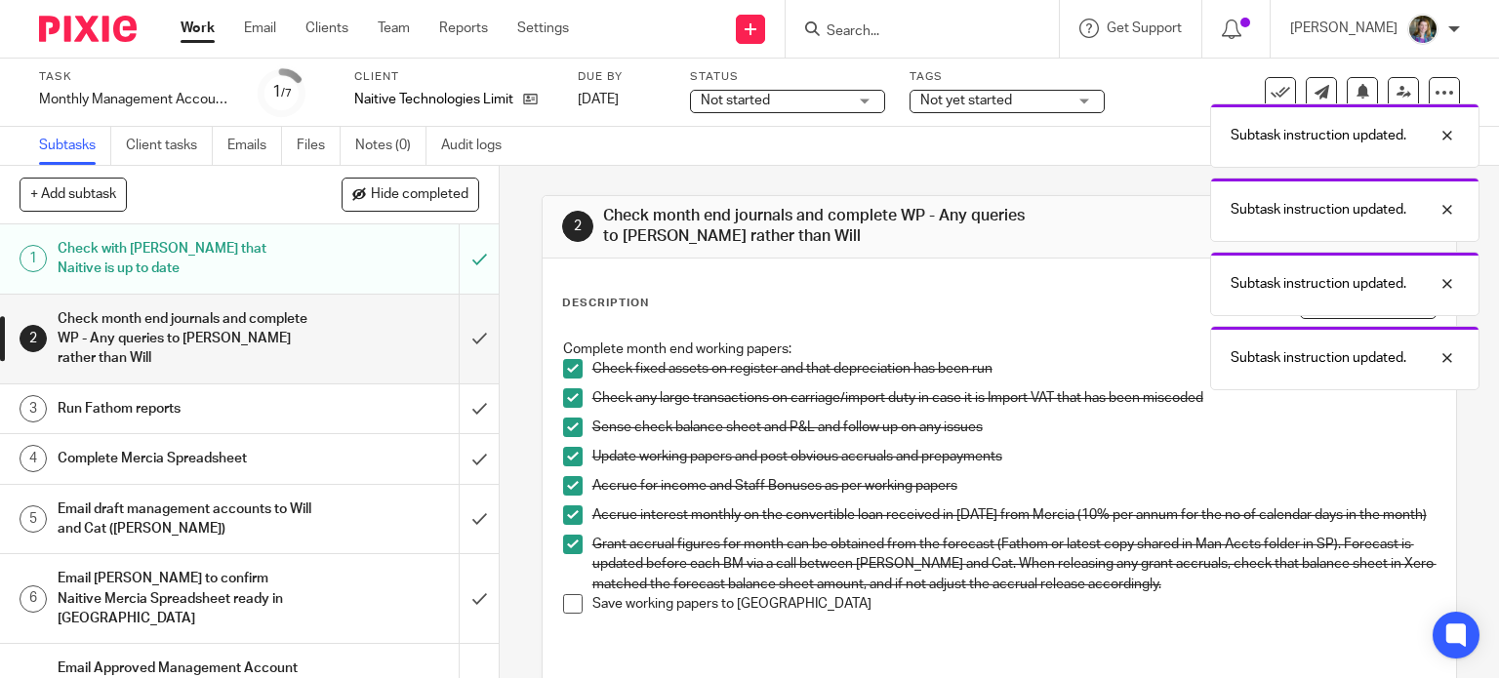
click at [574, 624] on li "Save working papers to [GEOGRAPHIC_DATA]" at bounding box center [999, 608] width 873 height 29
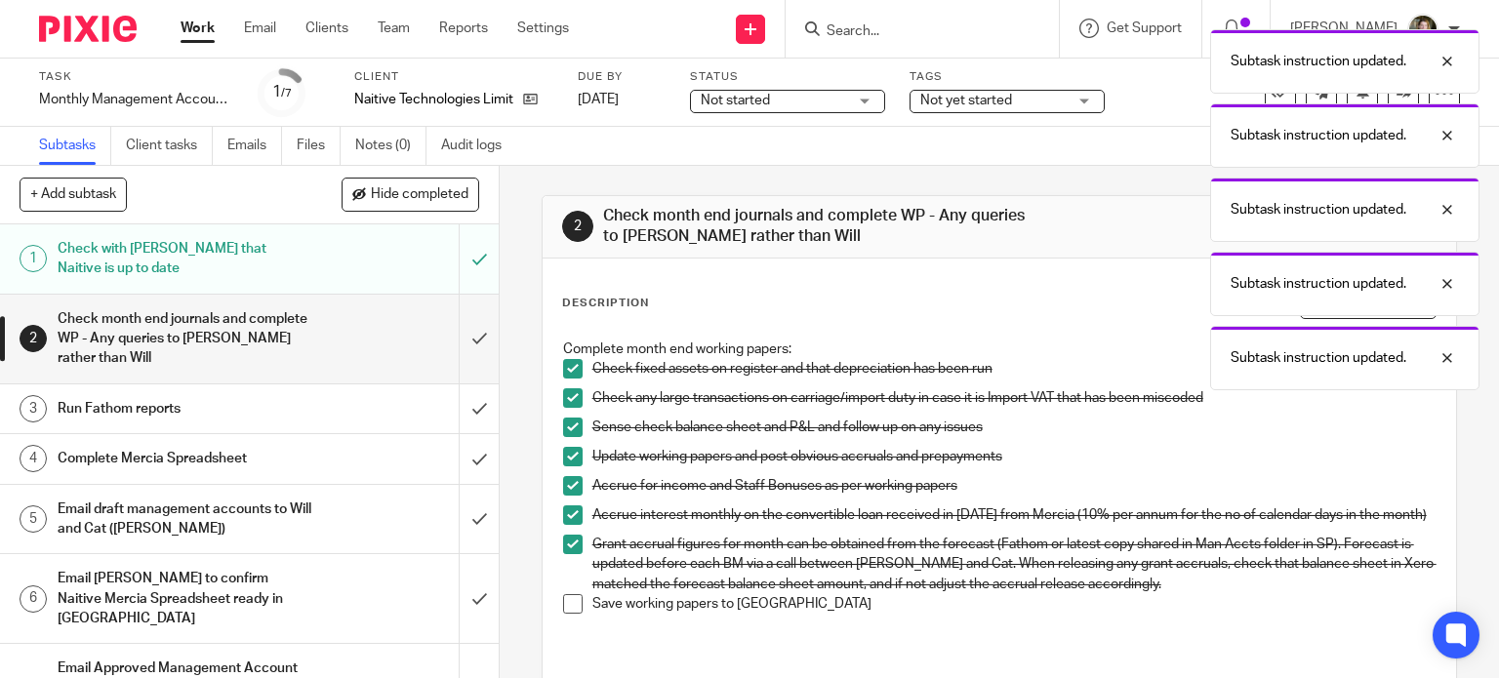
click at [572, 614] on span at bounding box center [573, 604] width 20 height 20
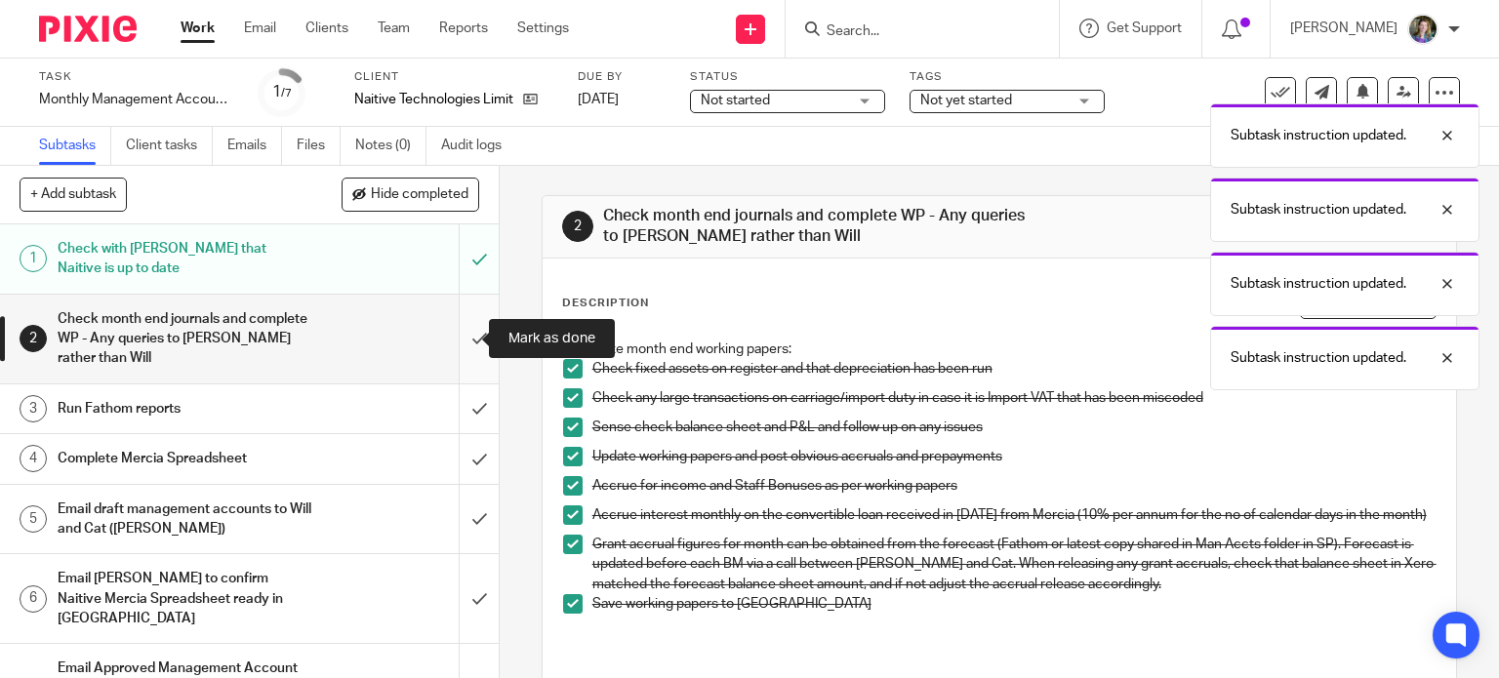
click at [459, 345] on input "submit" at bounding box center [249, 339] width 499 height 89
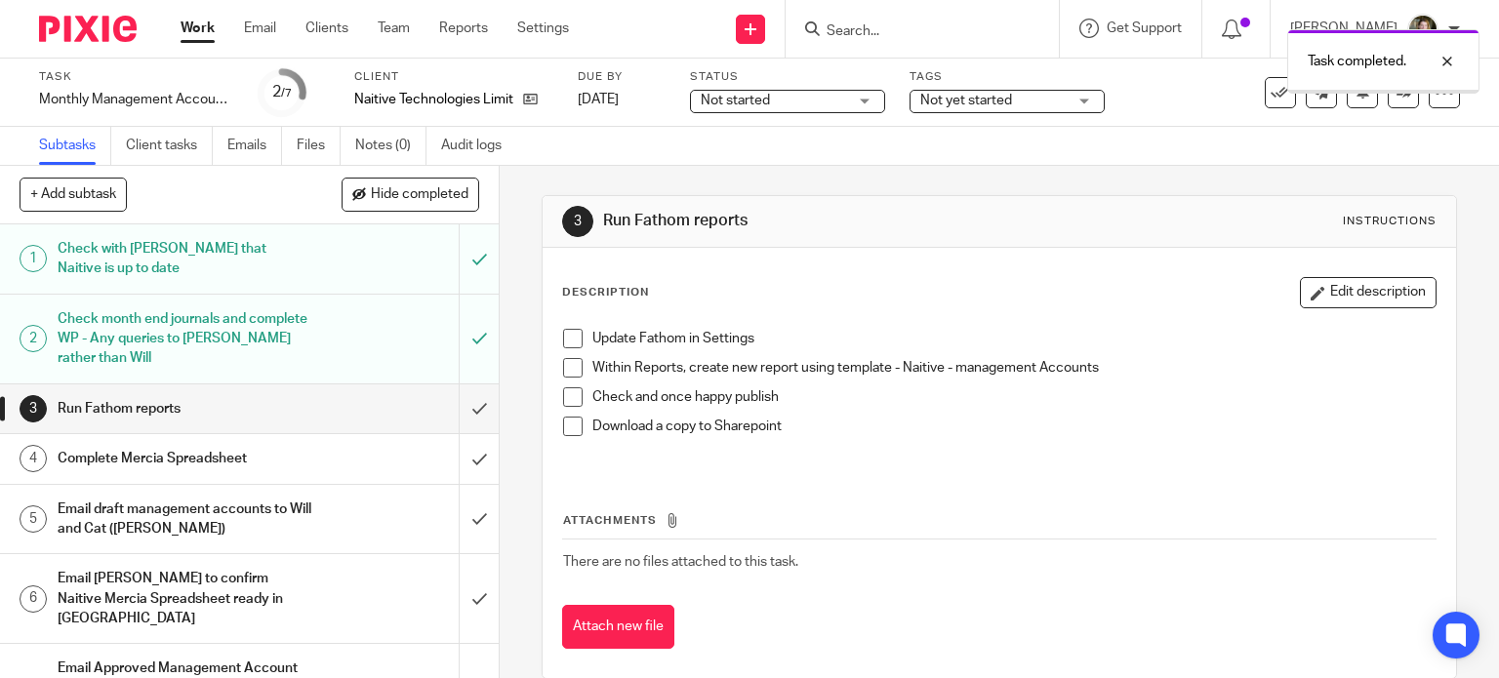
click at [375, 399] on div "Run Fathom reports" at bounding box center [249, 408] width 382 height 29
click at [572, 340] on span at bounding box center [573, 339] width 20 height 20
click at [563, 367] on span at bounding box center [573, 368] width 20 height 20
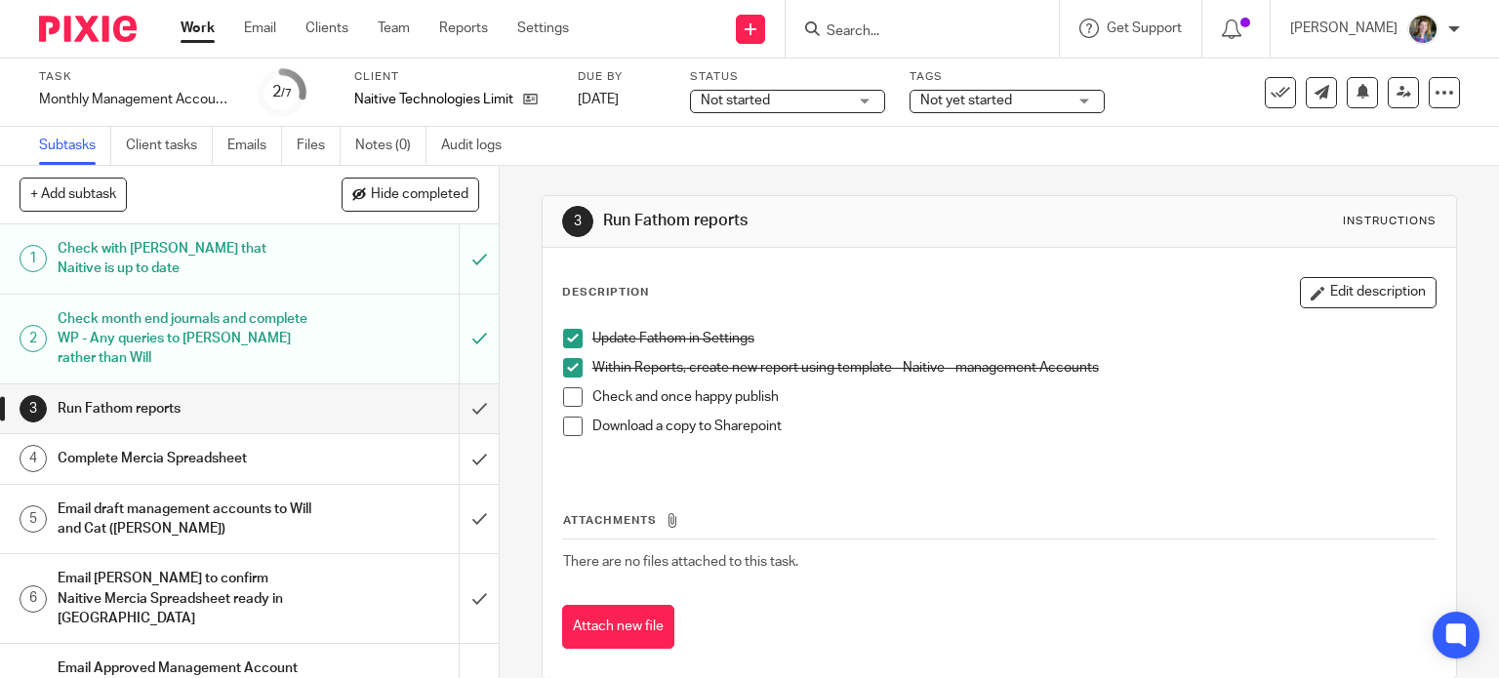
click at [566, 401] on span at bounding box center [573, 397] width 20 height 20
click at [563, 425] on span at bounding box center [573, 427] width 20 height 20
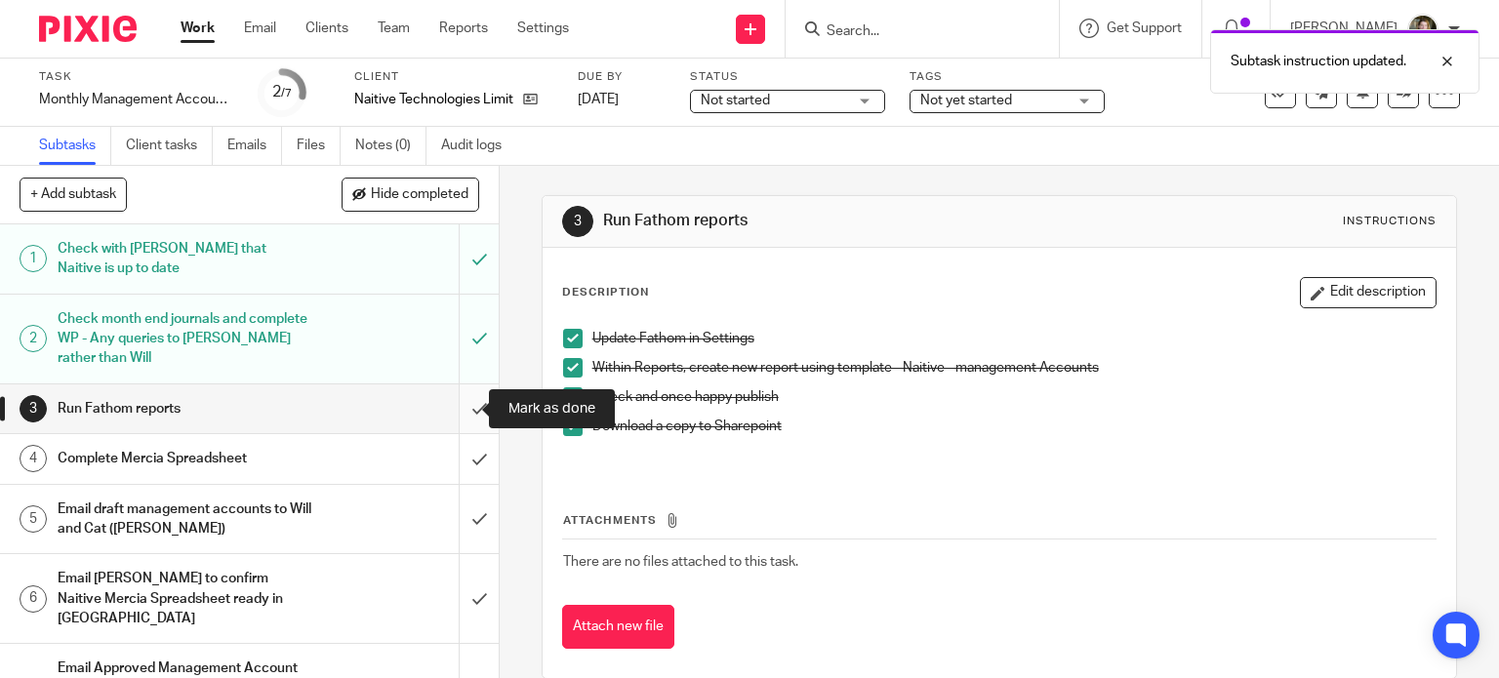
click at [466, 412] on input "submit" at bounding box center [249, 409] width 499 height 49
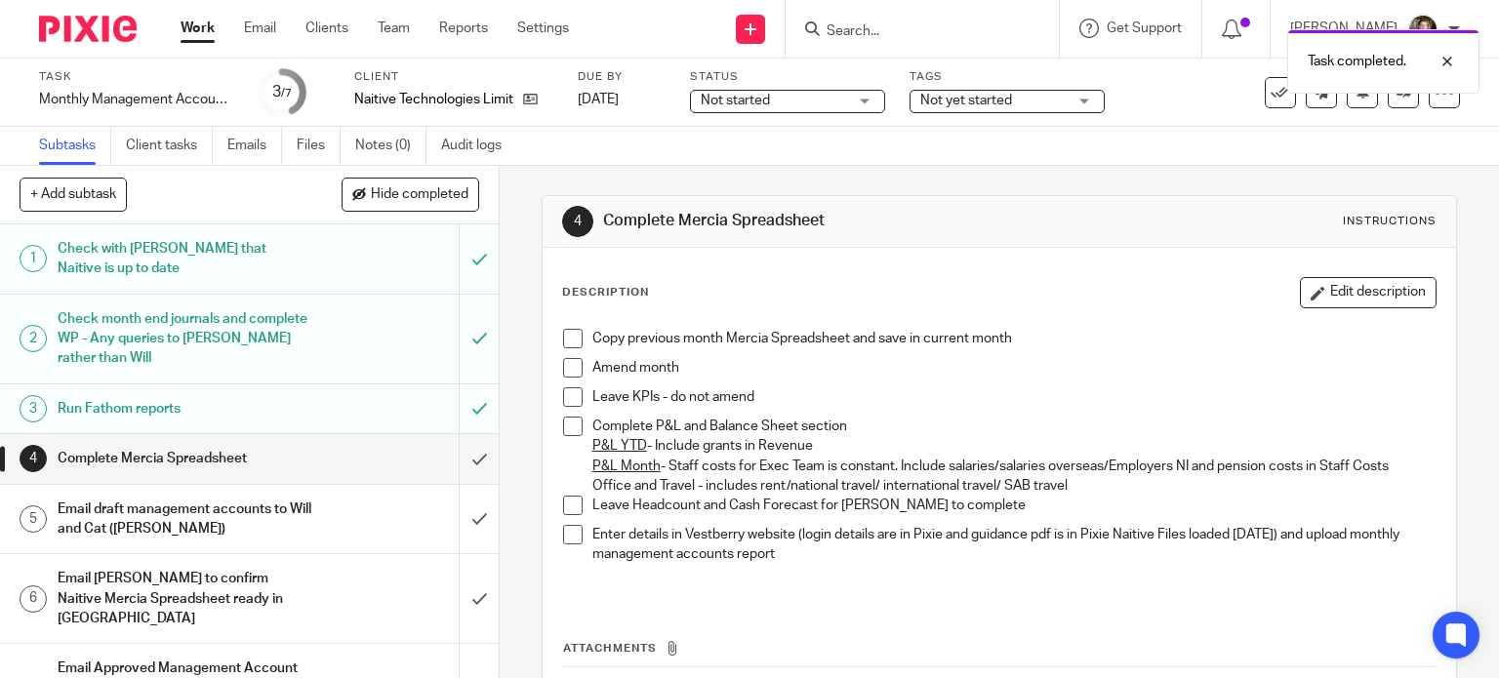
click at [378, 520] on div "Email draft management accounts to Will and Cat ([PERSON_NAME])" at bounding box center [249, 520] width 382 height 50
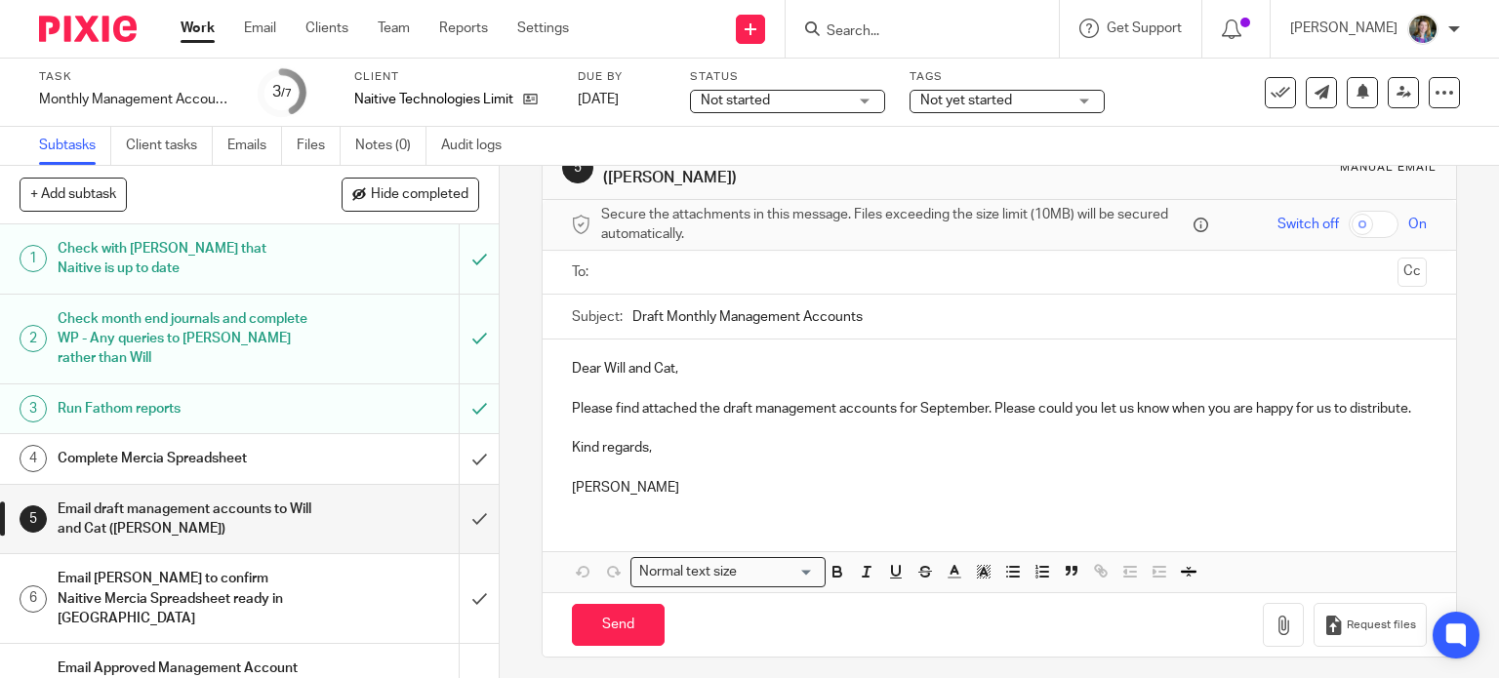
scroll to position [84, 0]
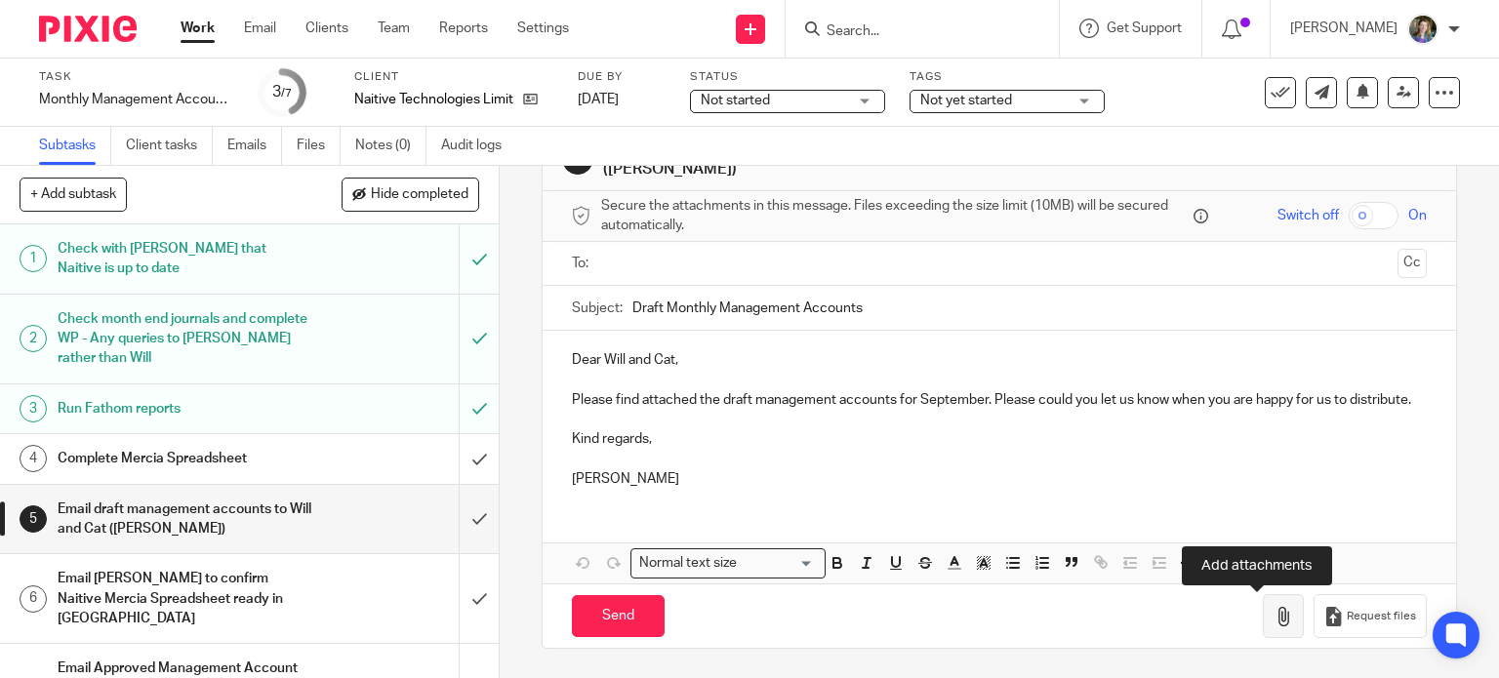
click at [1268, 620] on button "button" at bounding box center [1283, 616] width 41 height 44
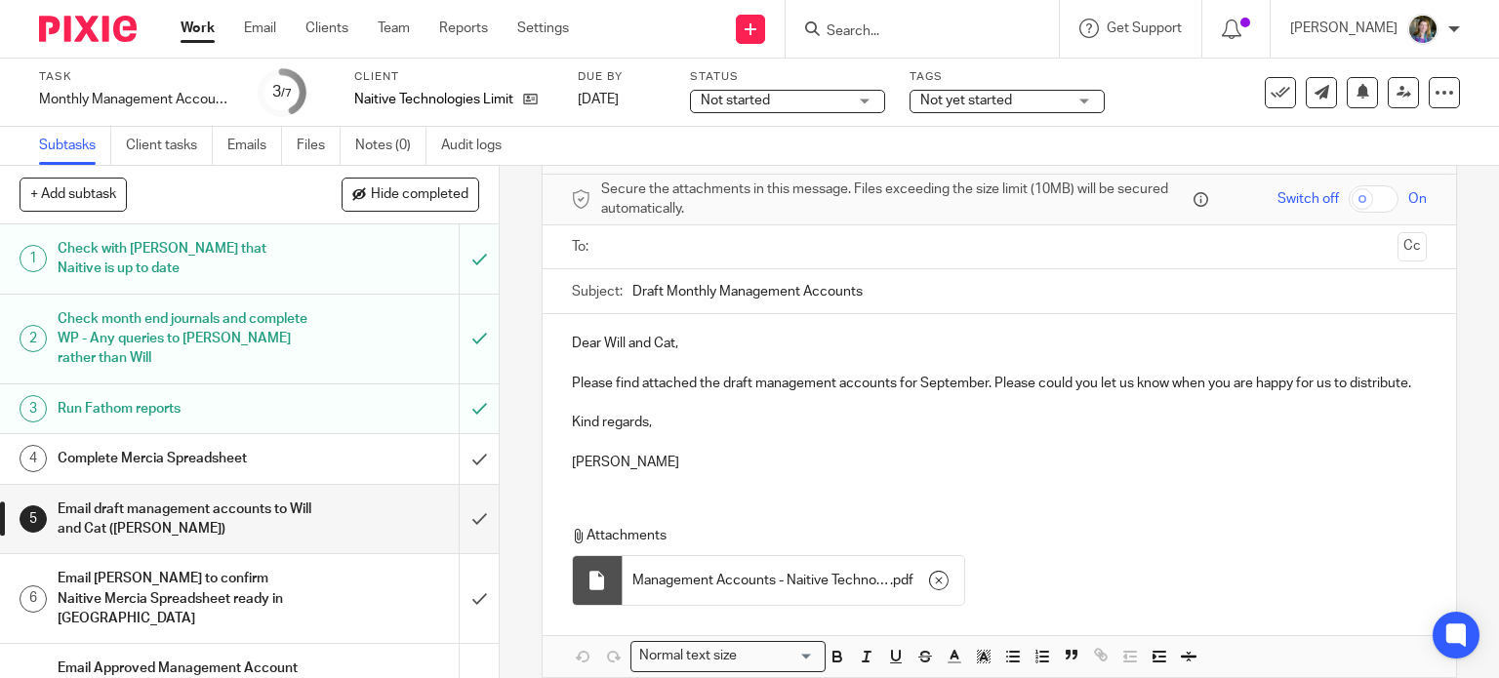
click at [1024, 452] on p at bounding box center [1000, 442] width 856 height 20
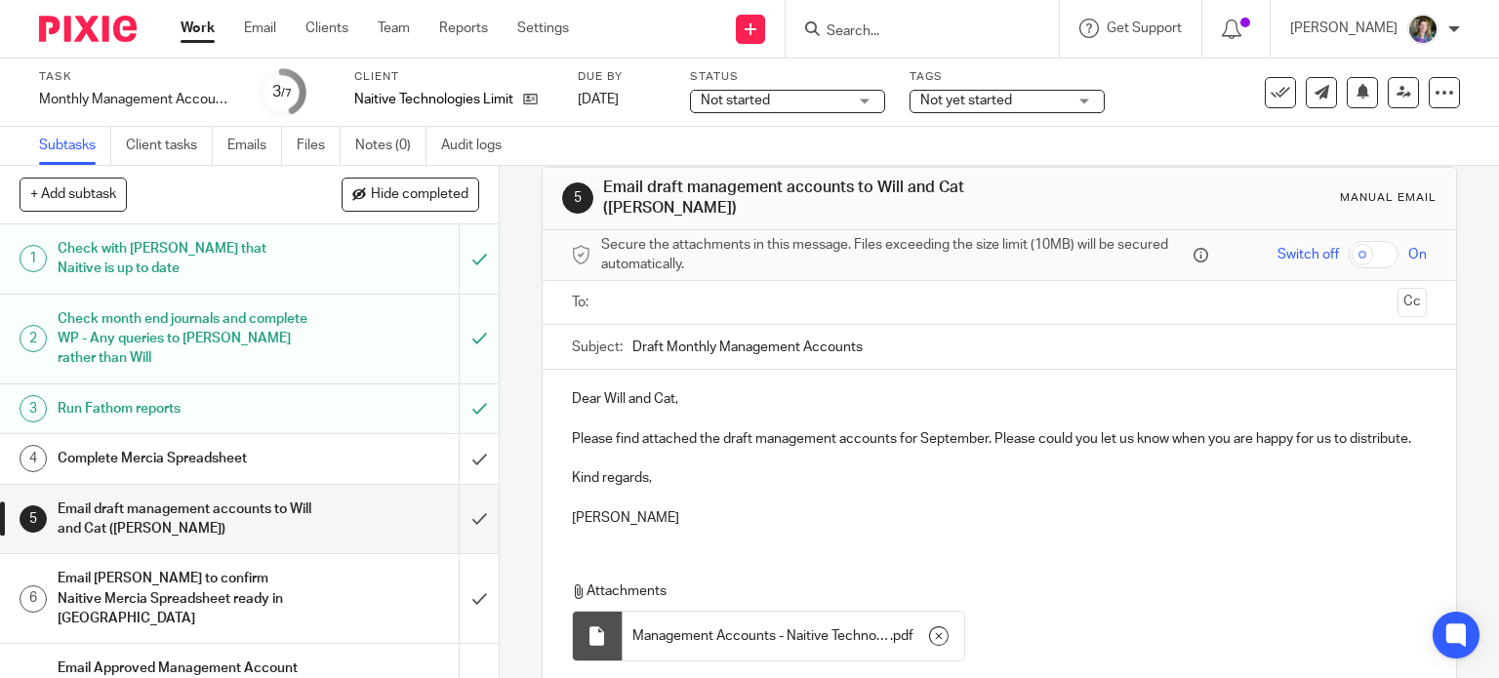
scroll to position [0, 0]
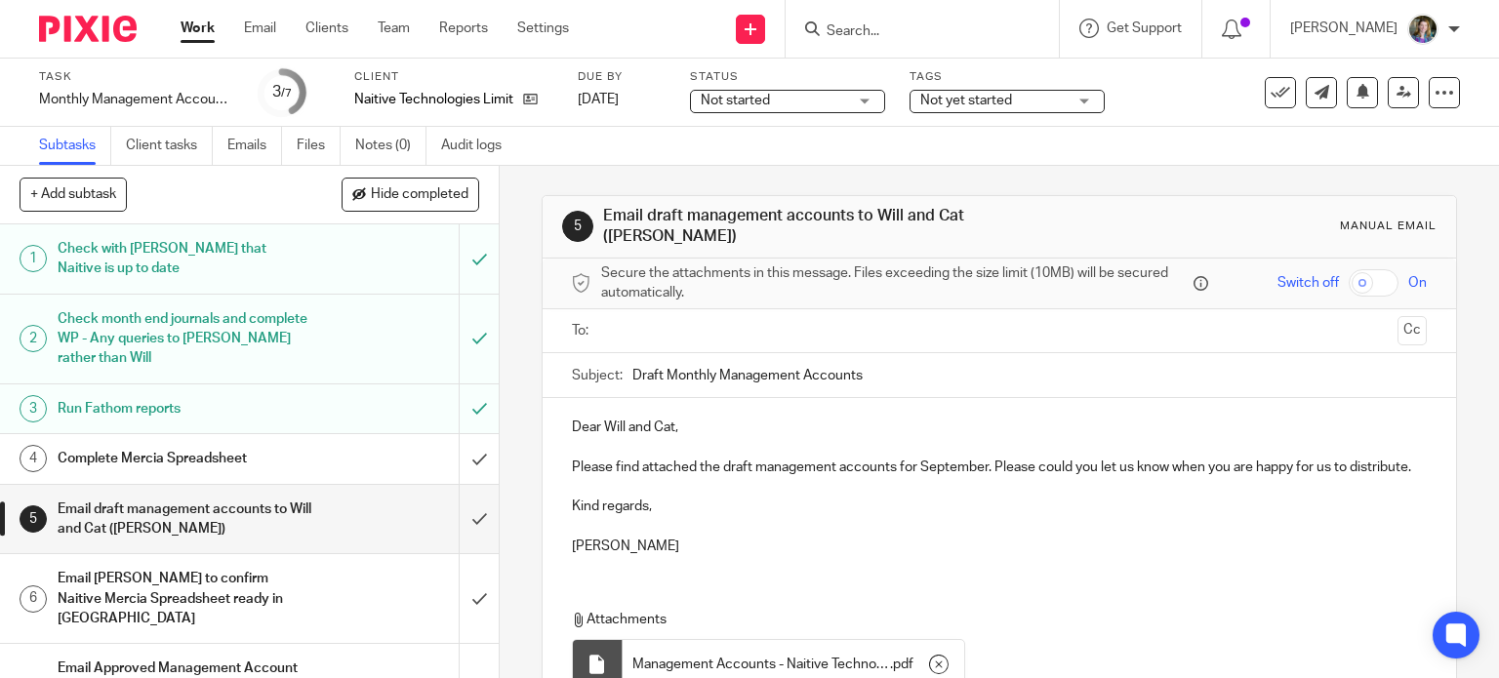
click at [878, 327] on input "text" at bounding box center [999, 331] width 782 height 22
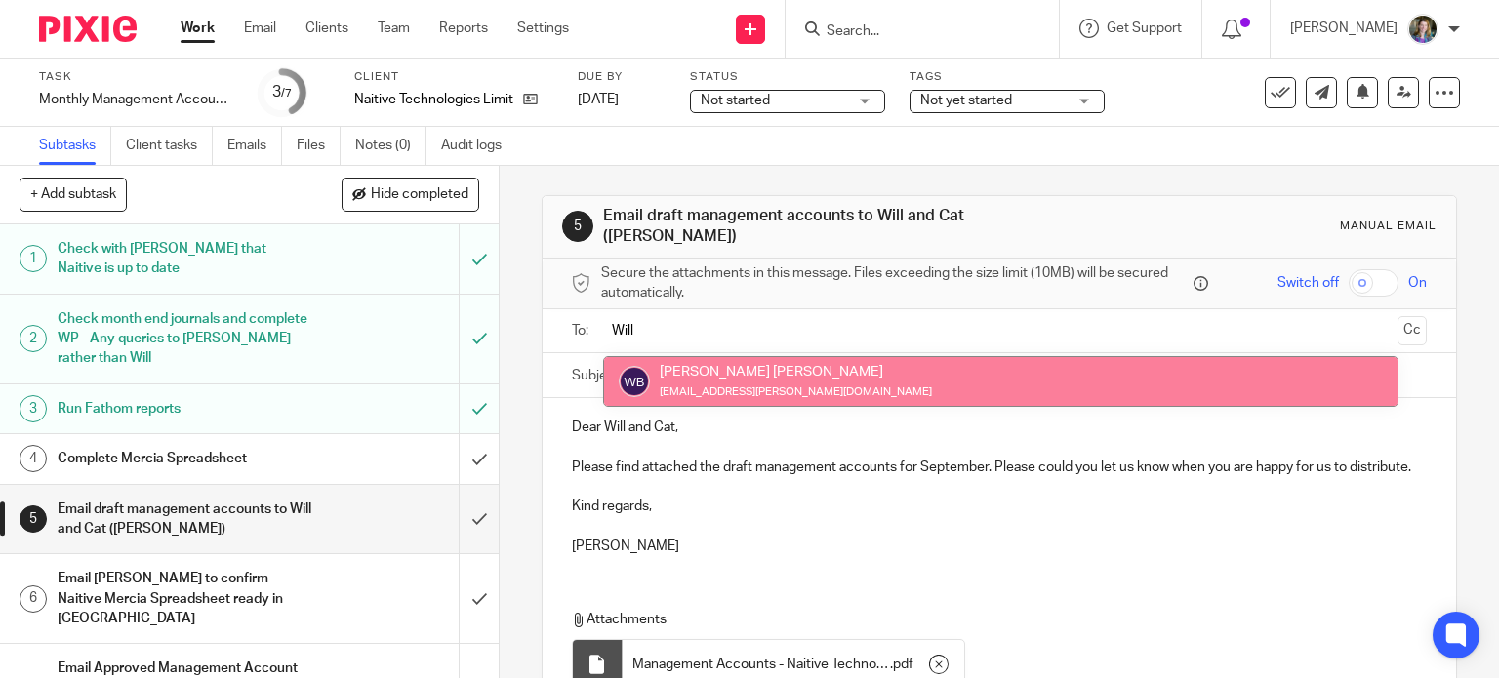
type input "Will"
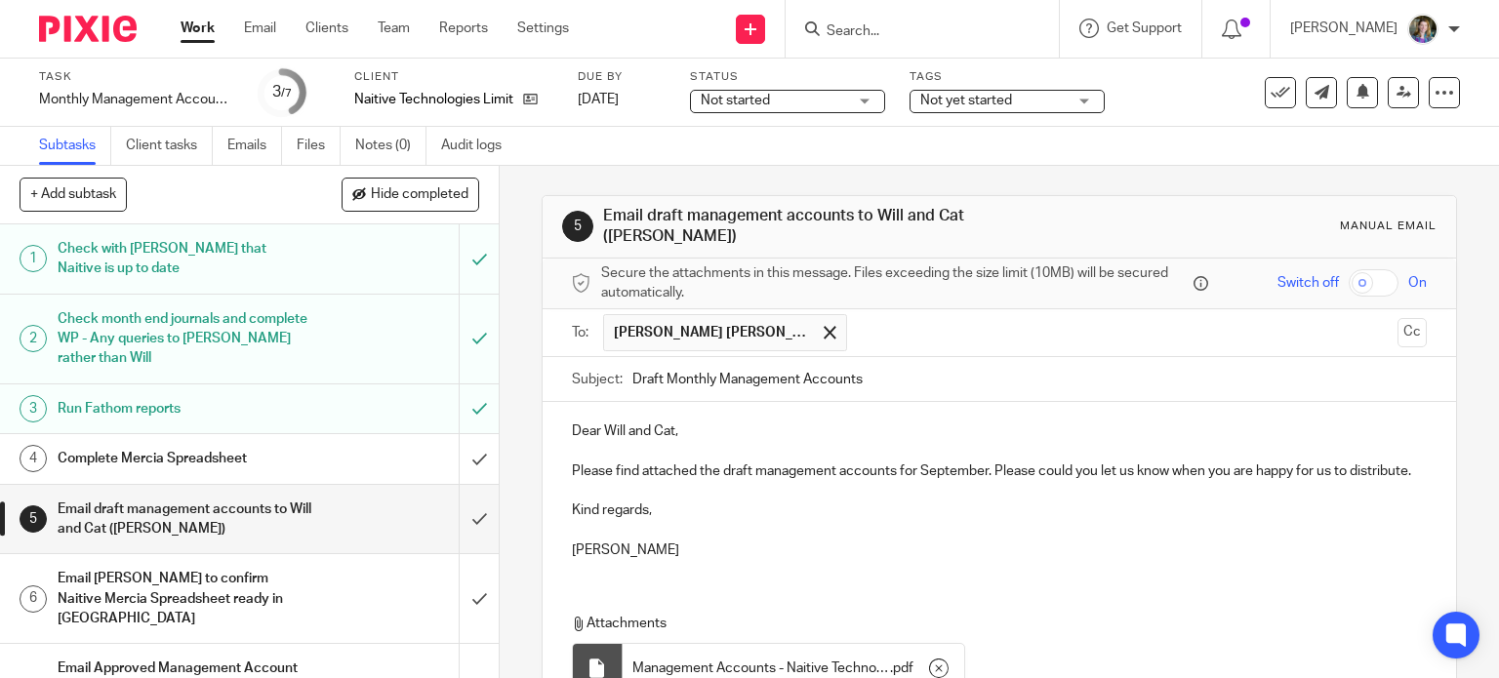
click at [957, 327] on input "text" at bounding box center [1123, 333] width 533 height 38
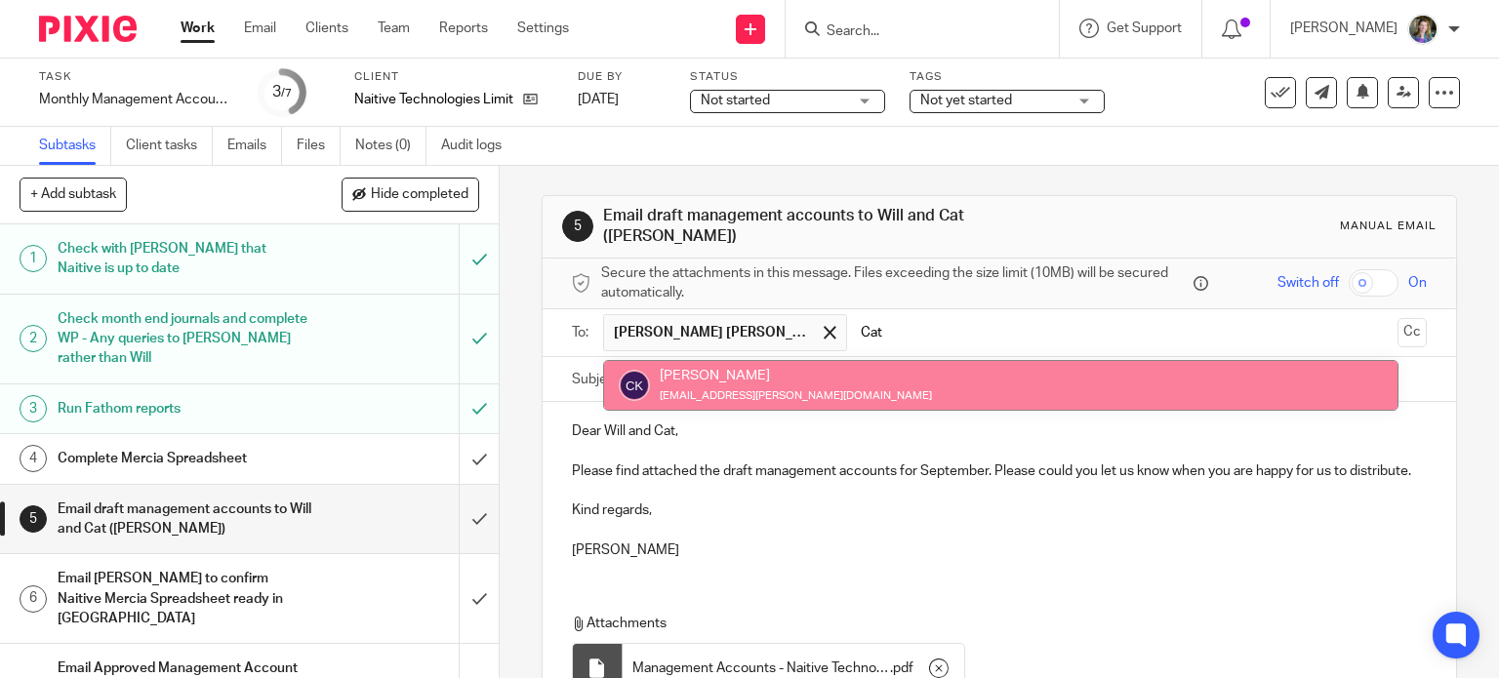
type input "Cat"
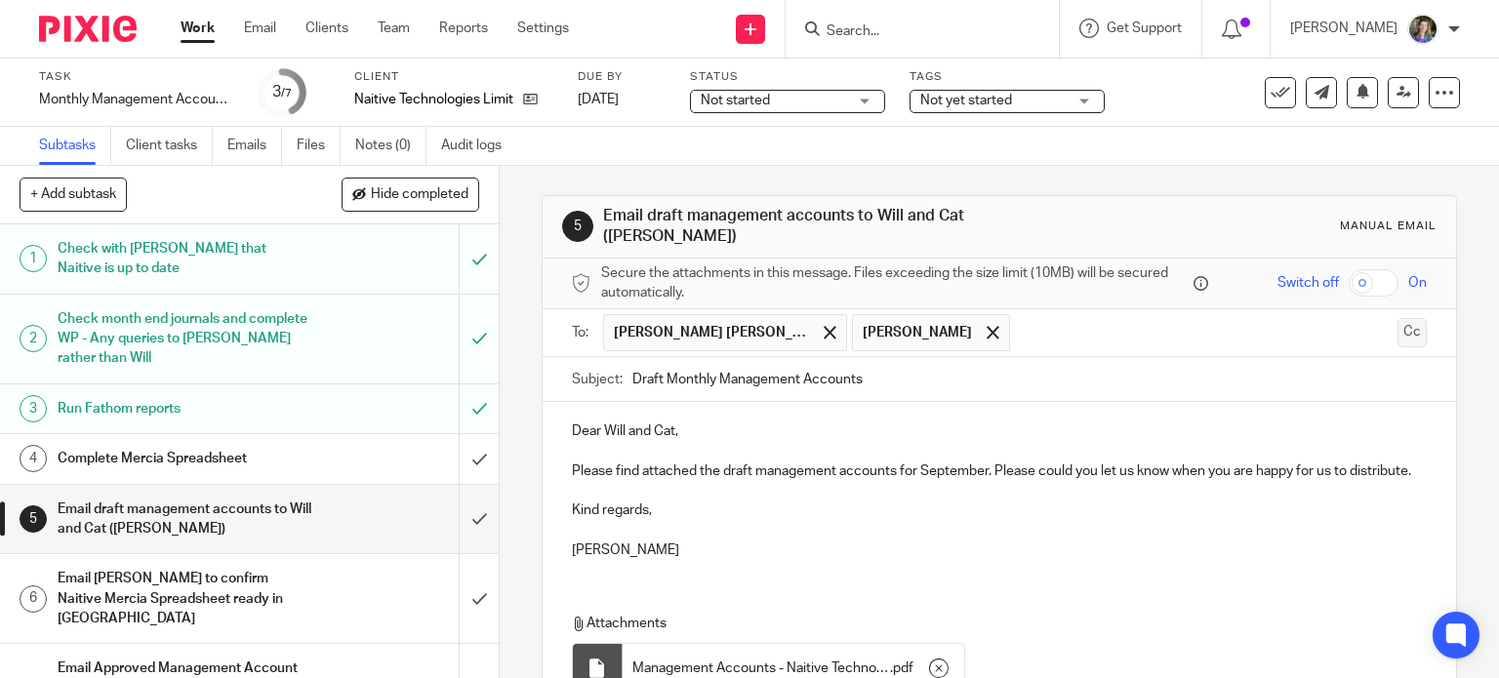
click at [1398, 328] on button "Cc" at bounding box center [1412, 332] width 29 height 29
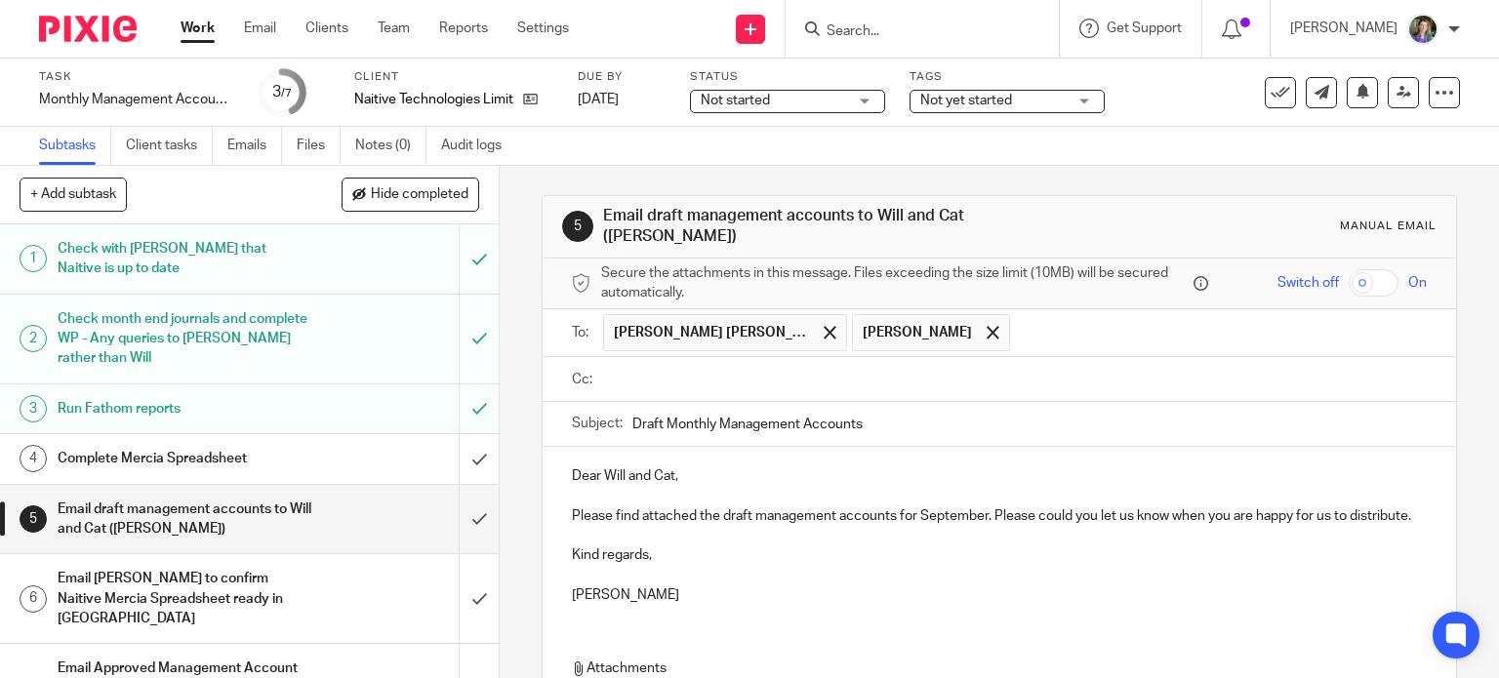
click at [960, 372] on input "text" at bounding box center [1013, 380] width 811 height 22
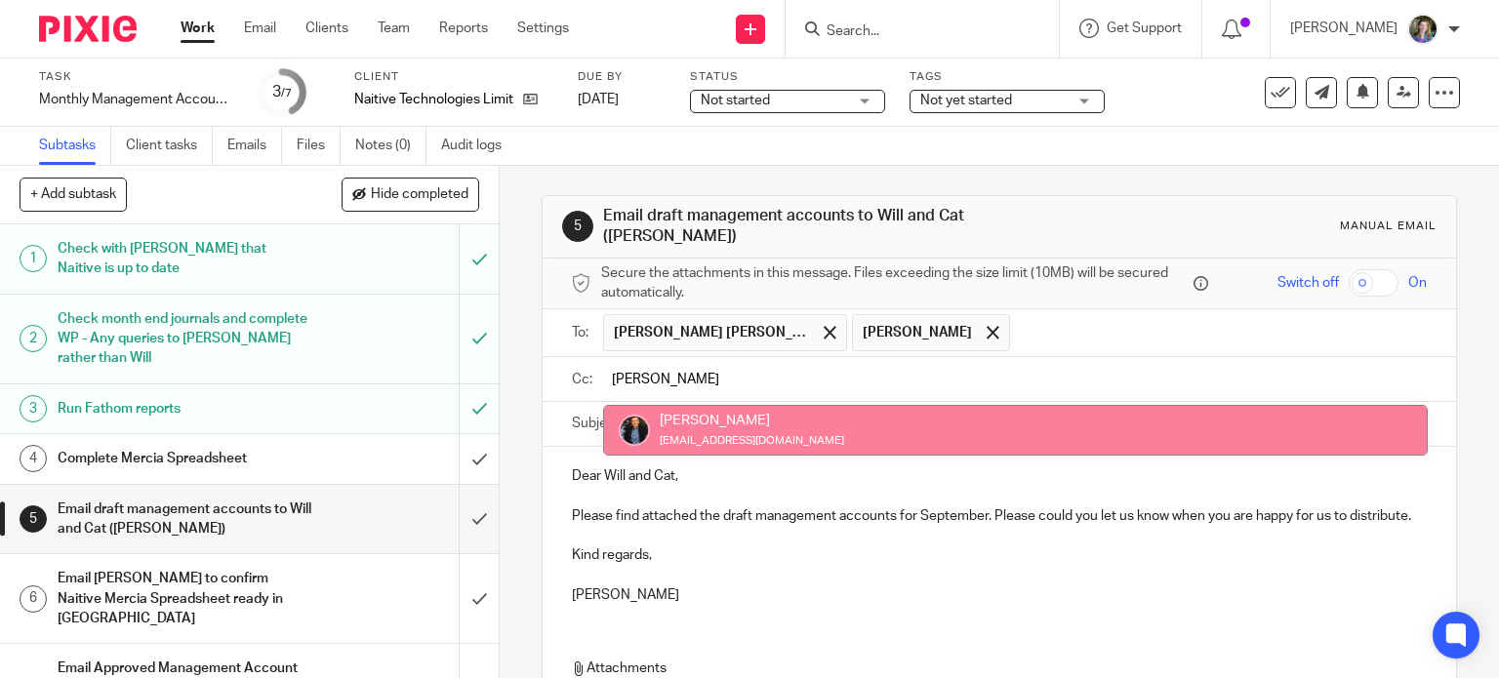
type input "[PERSON_NAME]"
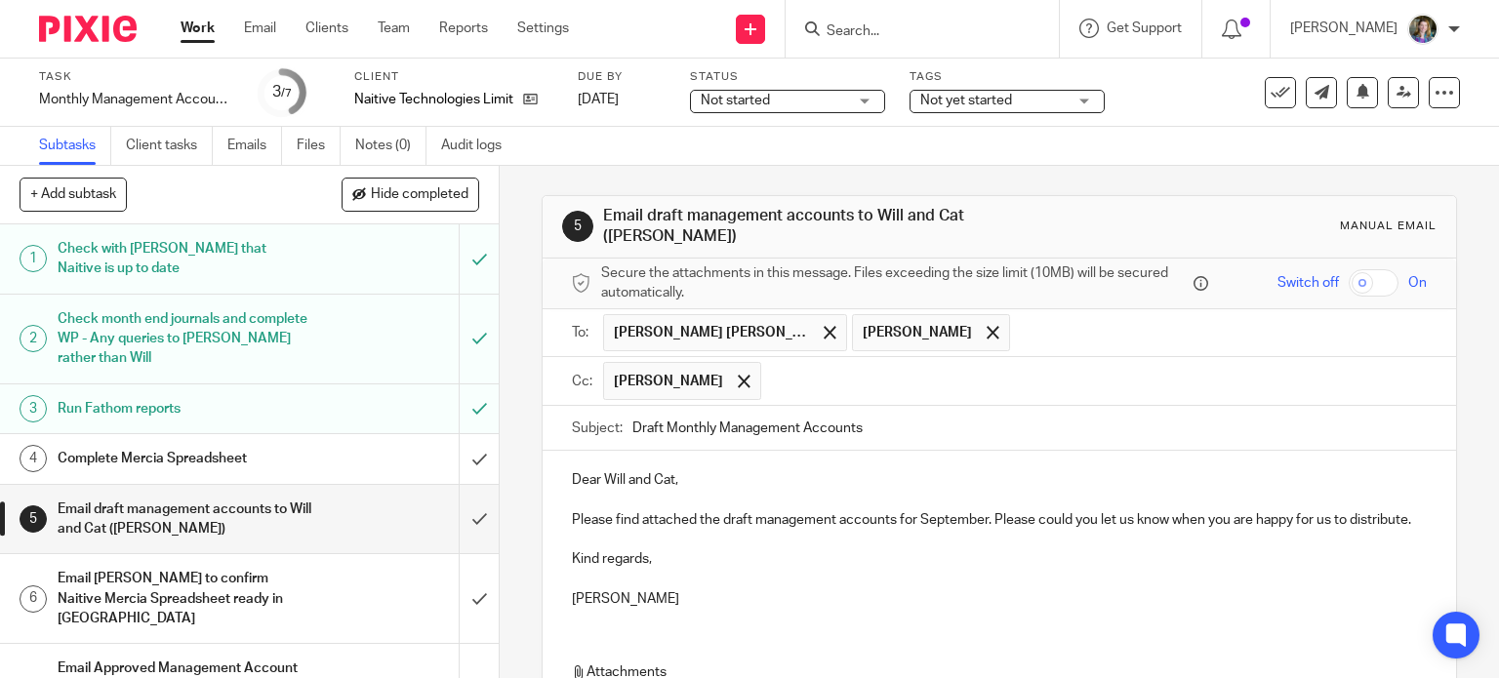
click at [984, 549] on p at bounding box center [1000, 540] width 856 height 20
click at [578, 378] on label "Cc:" at bounding box center [582, 382] width 21 height 20
click at [738, 382] on span at bounding box center [744, 381] width 13 height 13
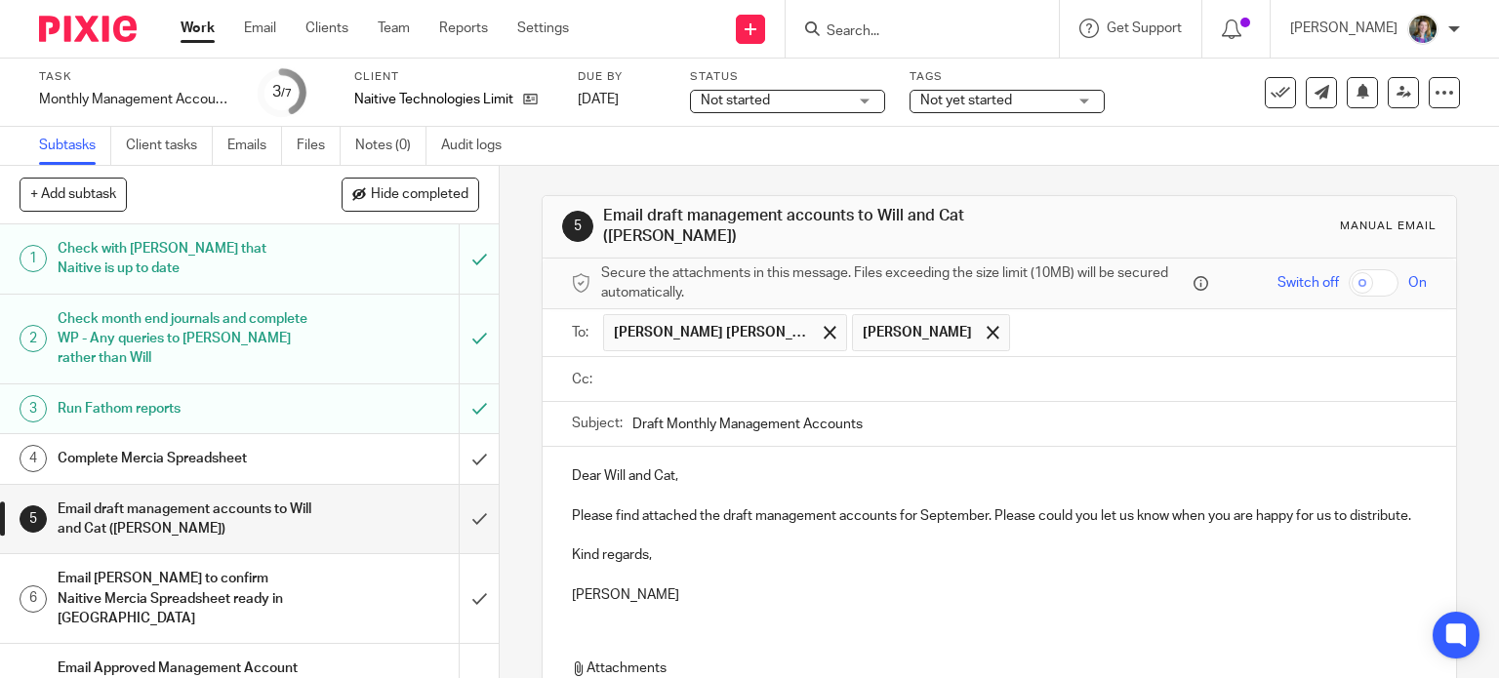
click at [572, 386] on label "Cc:" at bounding box center [582, 380] width 21 height 20
click at [577, 385] on label "Cc:" at bounding box center [582, 380] width 21 height 20
click at [613, 374] on input "text" at bounding box center [1013, 380] width 811 height 22
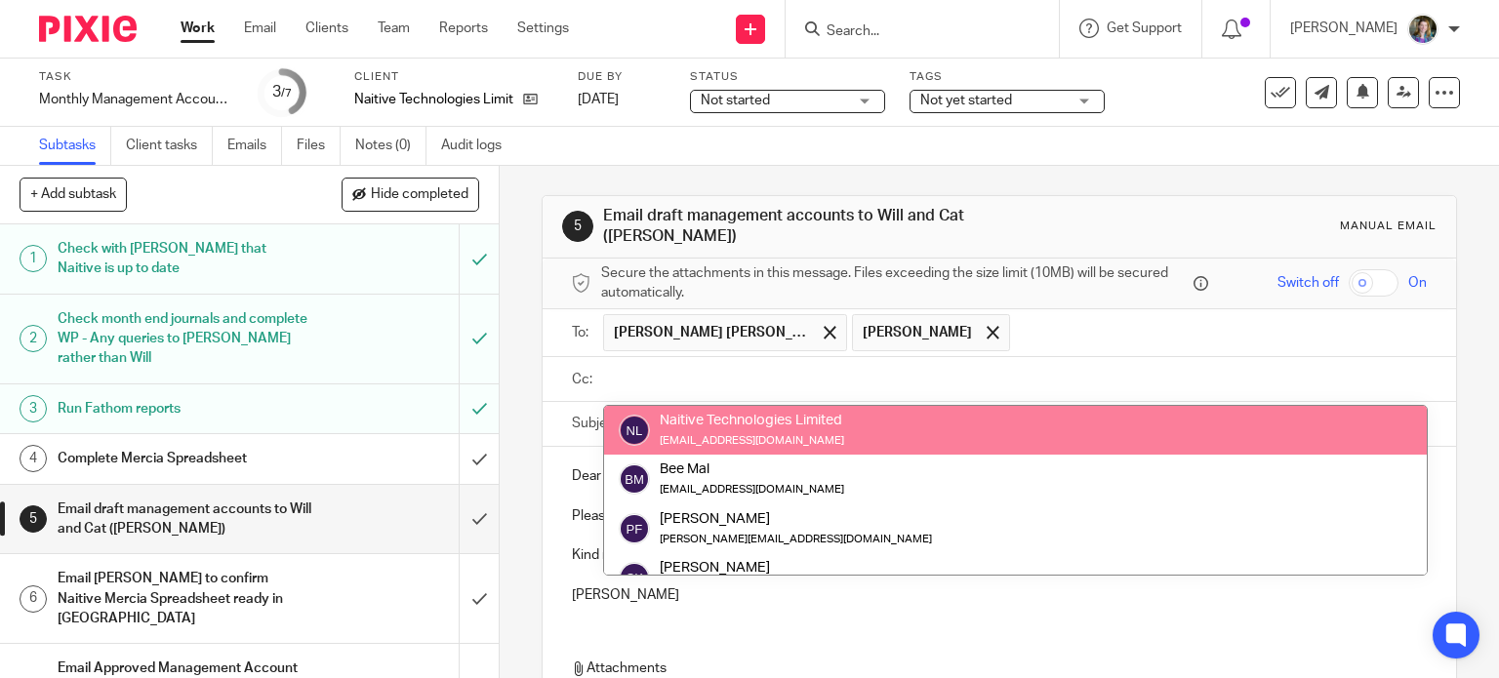
click at [734, 373] on input "text" at bounding box center [1013, 380] width 811 height 22
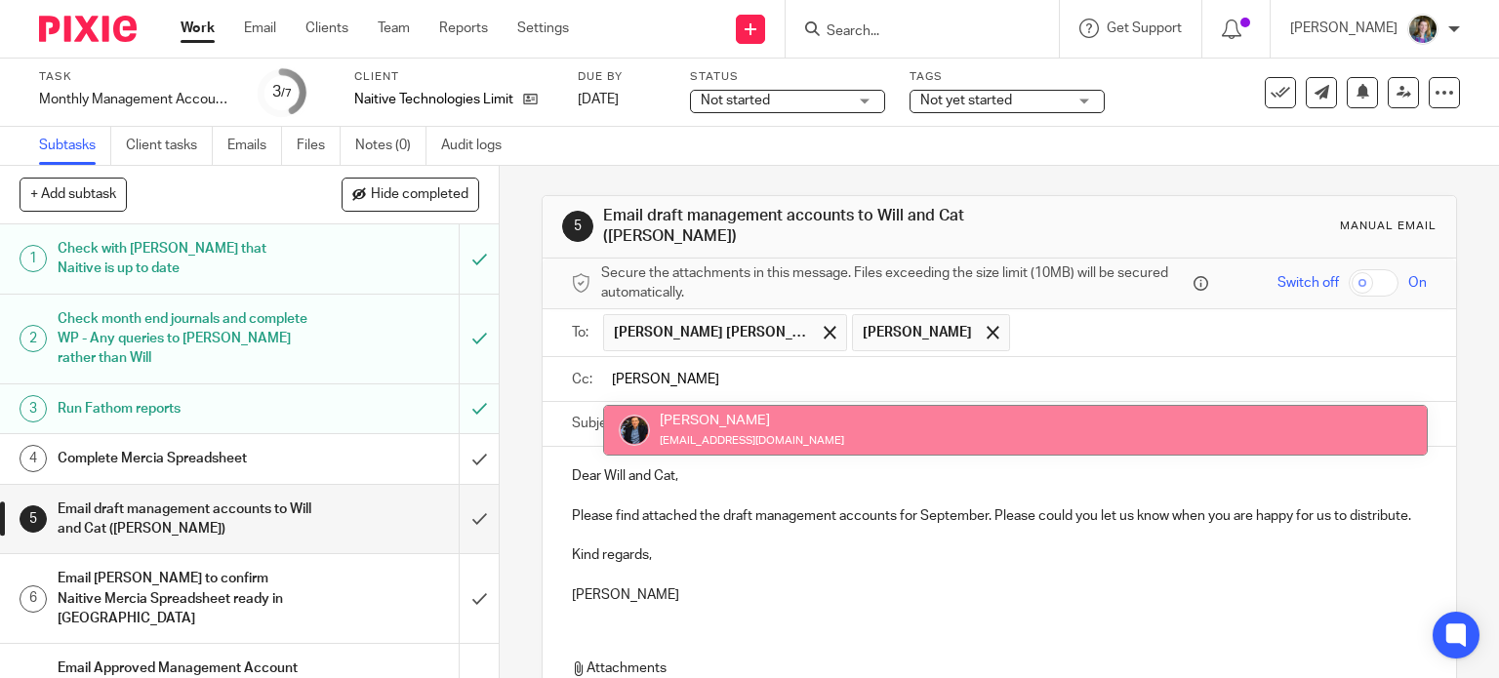
type input "[PERSON_NAME]"
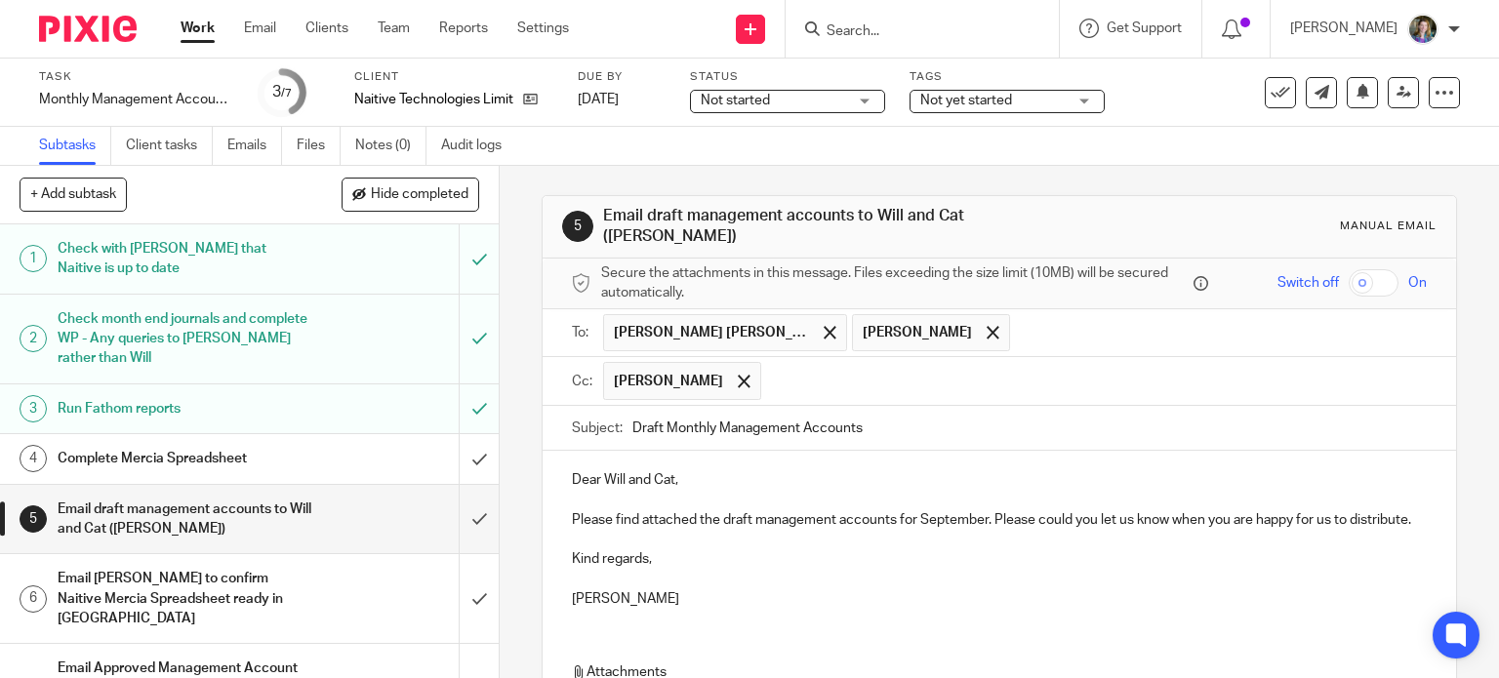
drag, startPoint x: 782, startPoint y: 425, endPoint x: 800, endPoint y: 453, distance: 33.8
click at [855, 549] on p at bounding box center [1000, 540] width 856 height 20
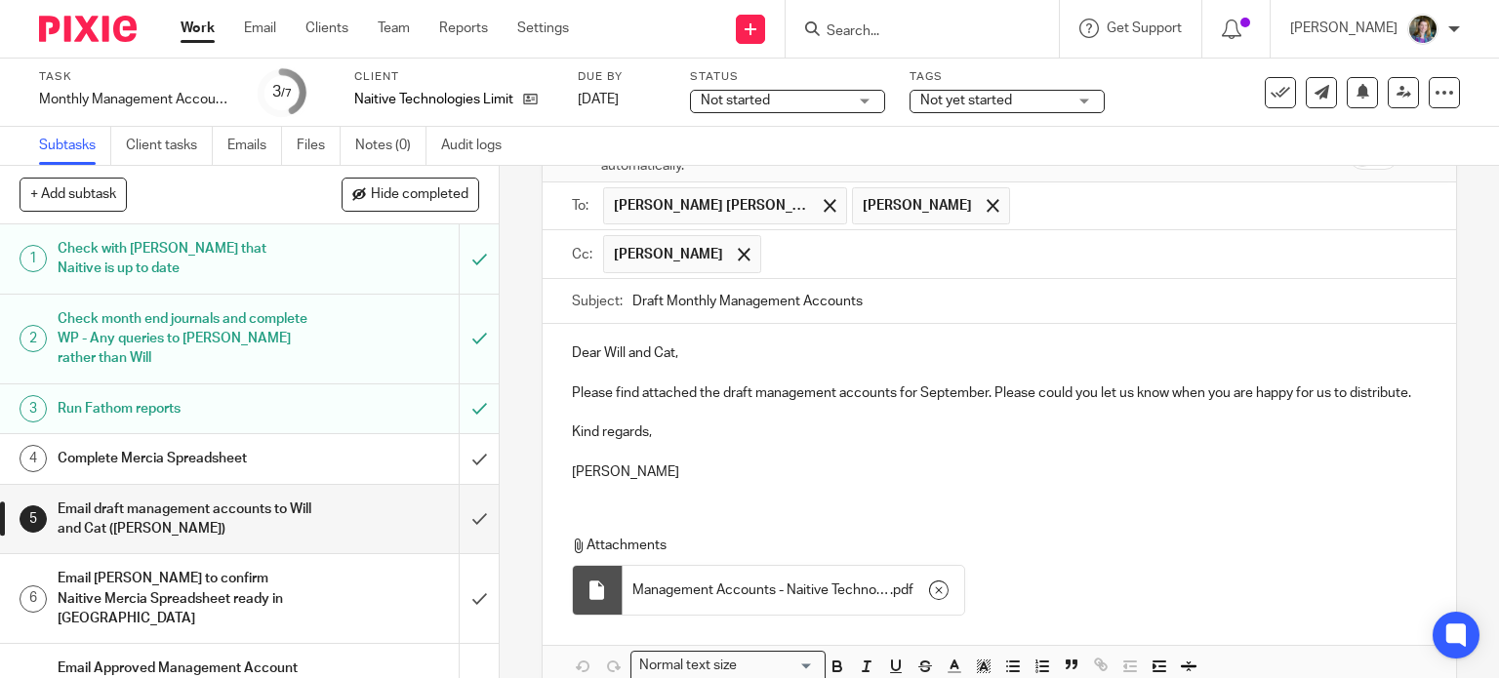
scroll to position [246, 0]
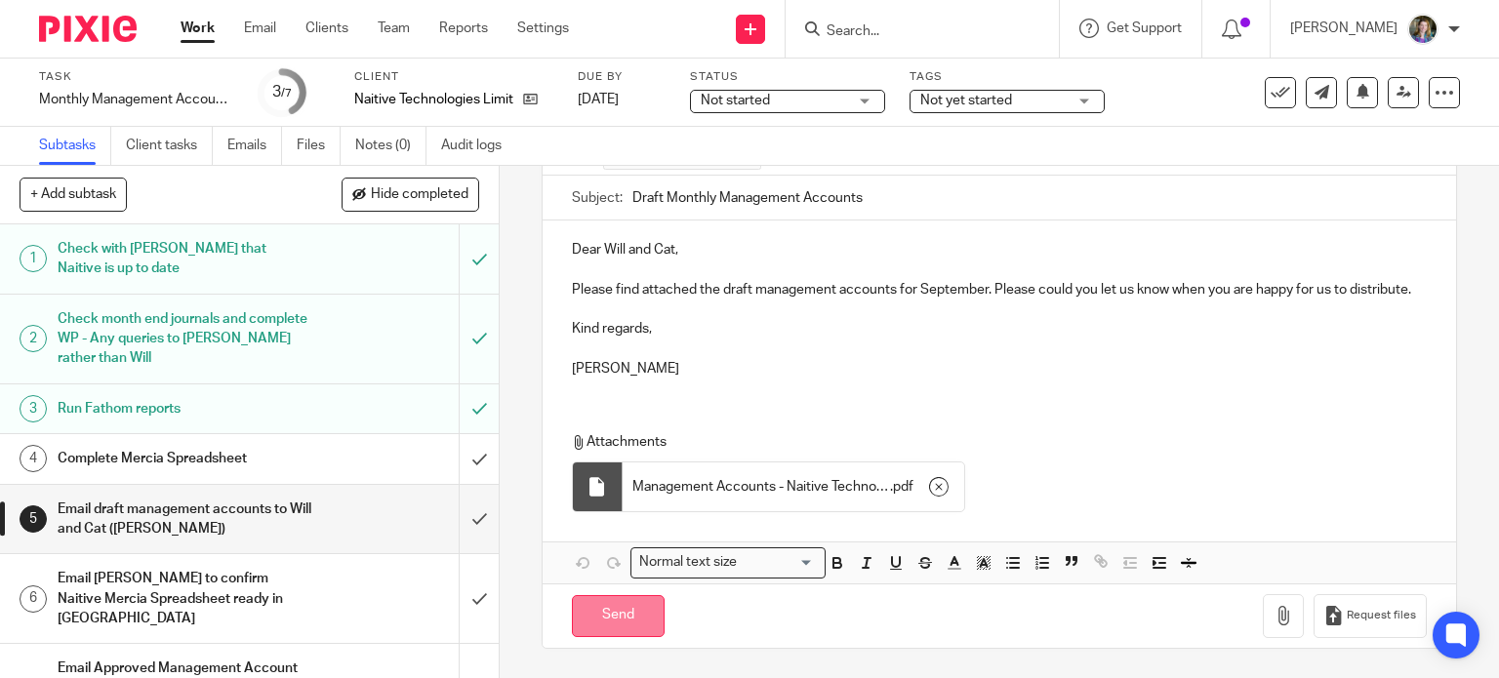
click at [629, 618] on input "Send" at bounding box center [618, 616] width 93 height 42
type input "Sent"
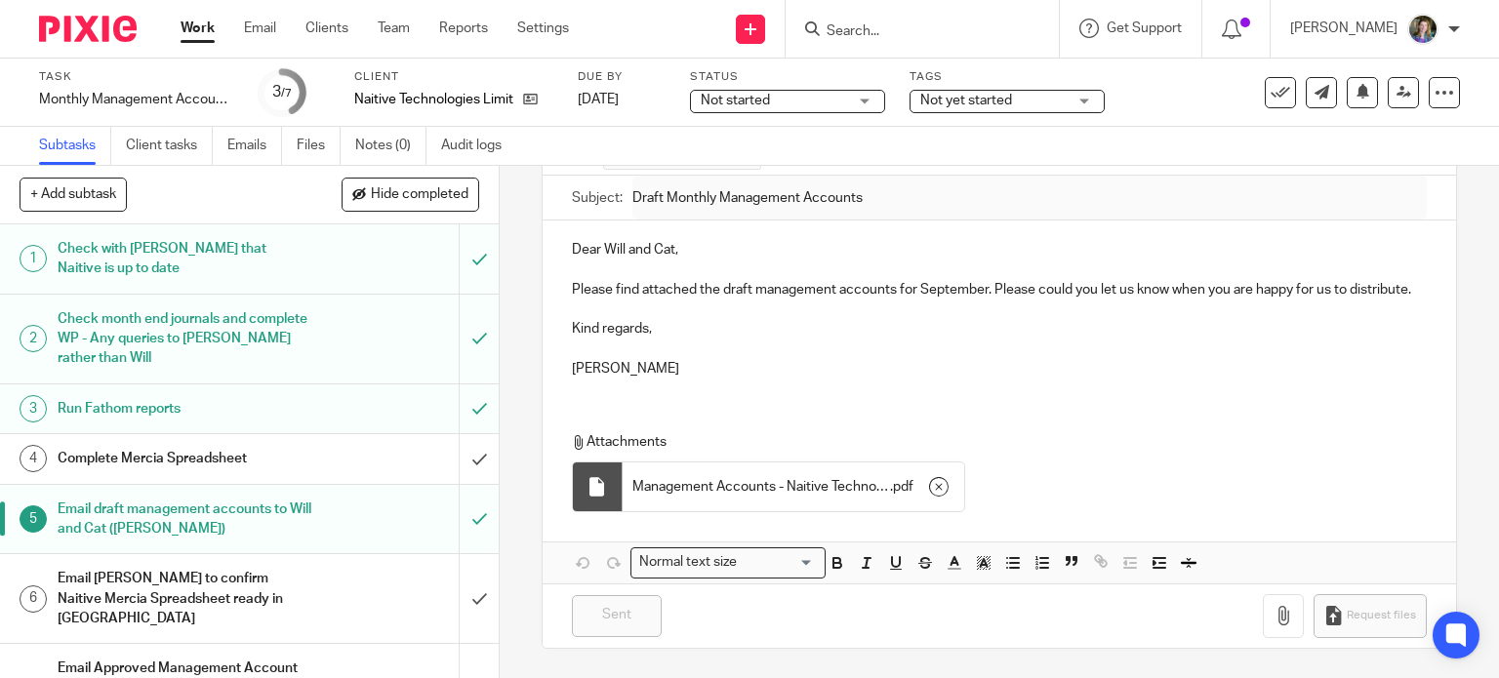
click at [853, 368] on p "[PERSON_NAME]" at bounding box center [1000, 369] width 856 height 20
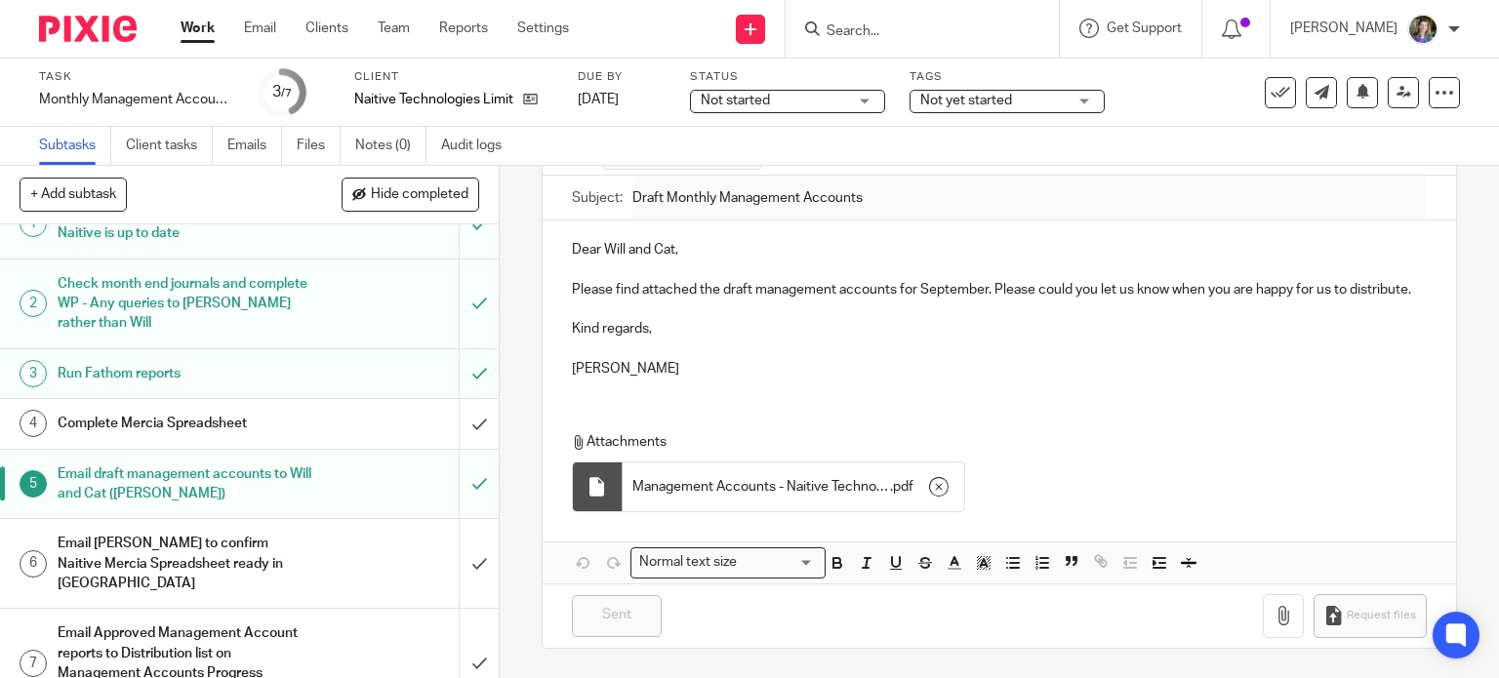
scroll to position [55, 0]
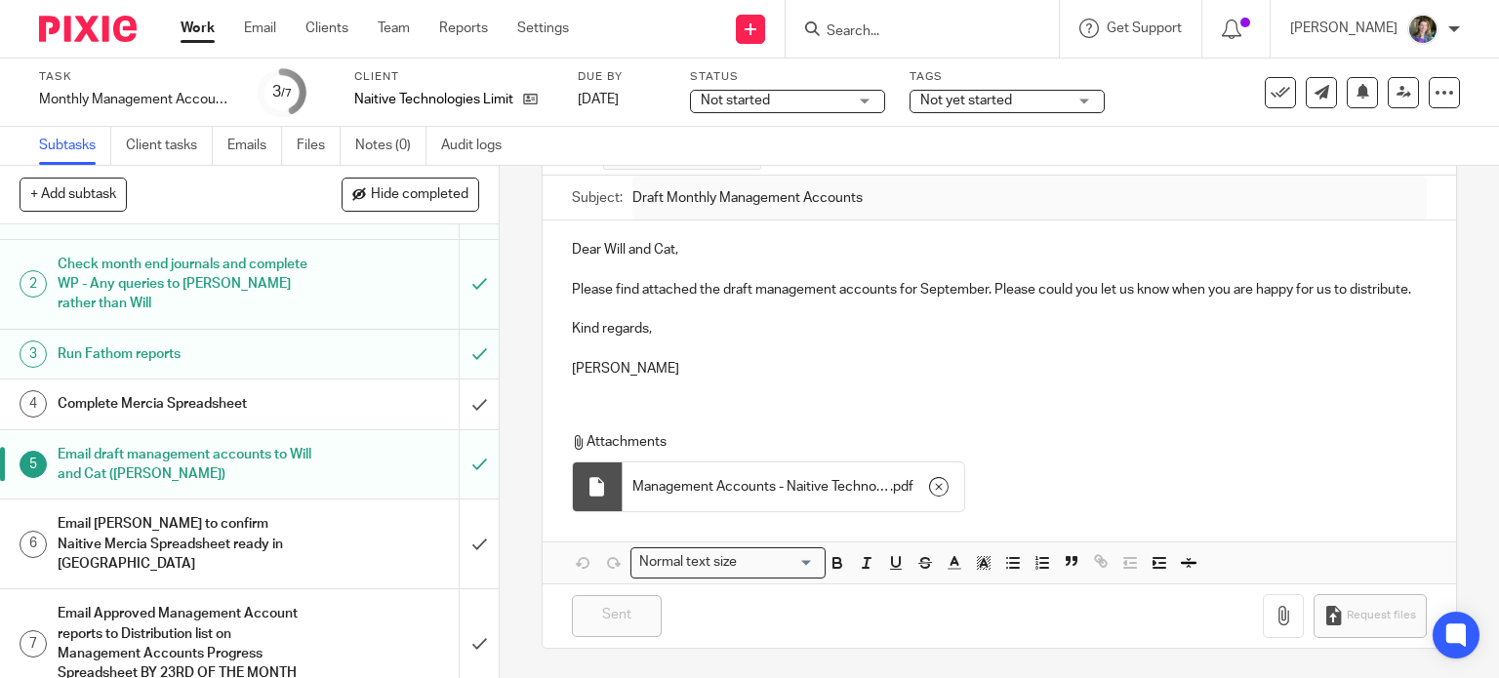
click at [63, 186] on button "+ Add subtask" at bounding box center [73, 194] width 107 height 33
click at [191, 192] on input "text" at bounding box center [179, 195] width 319 height 33
type input "Amend Pixie task to add Vestberry actions required"
click at [445, 190] on p "+ Add" at bounding box center [451, 195] width 57 height 33
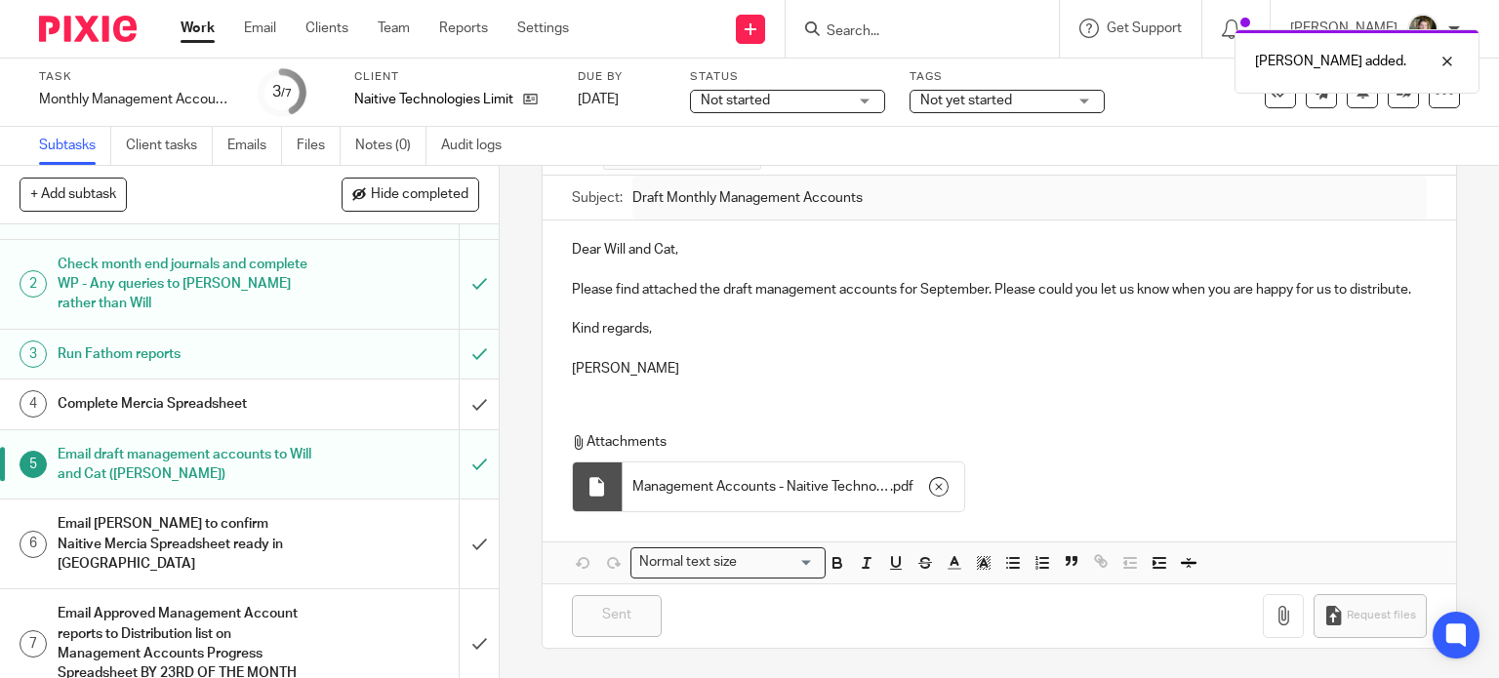
scroll to position [124, 0]
